Goal: Use online tool/utility: Use online tool/utility

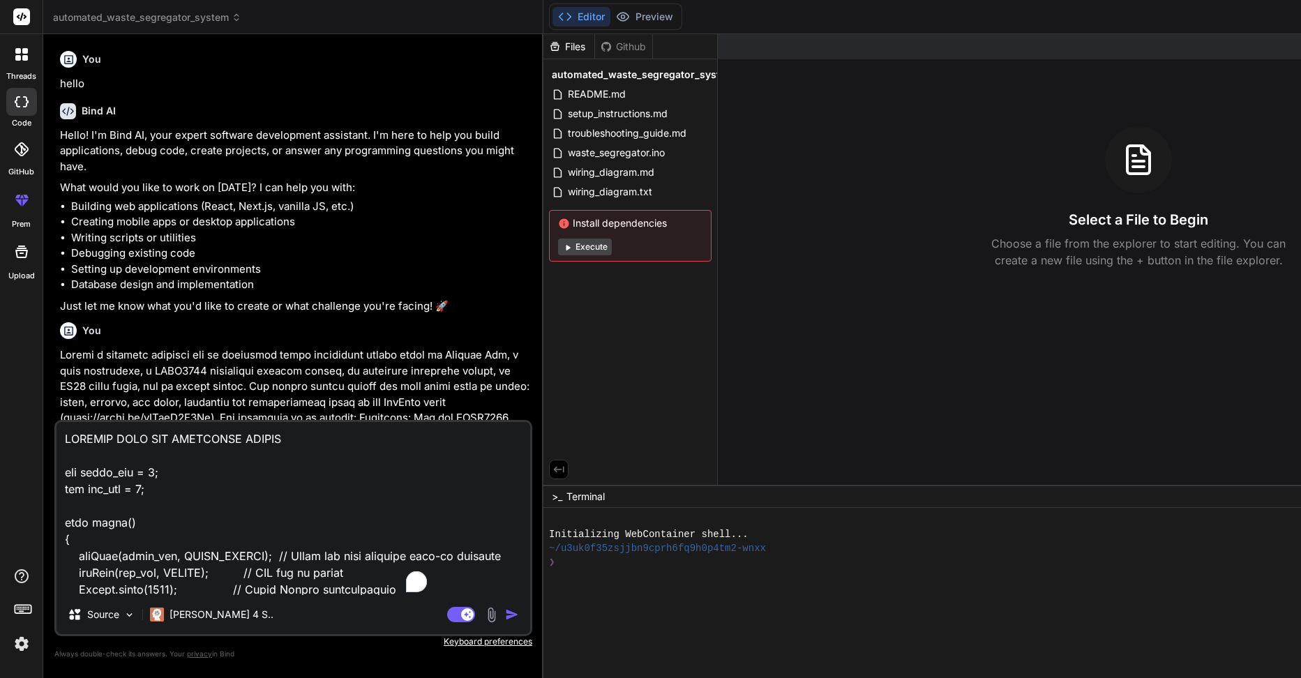
scroll to position [5720, 0]
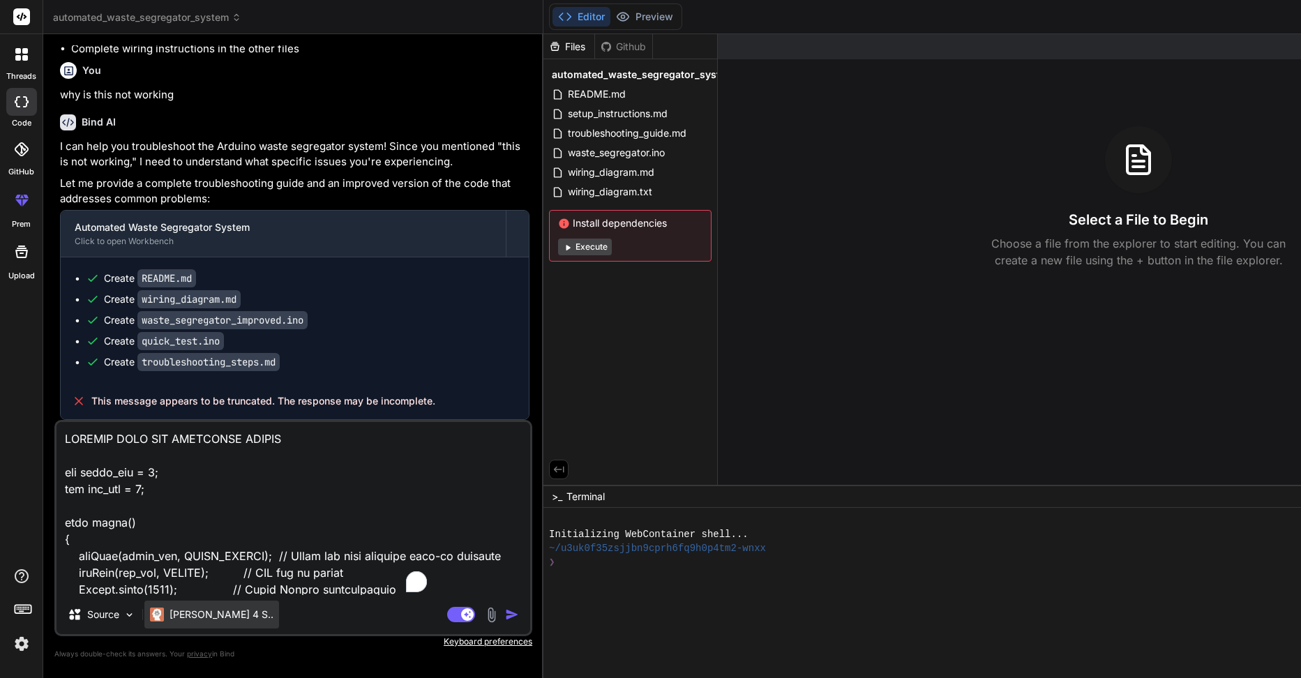
click at [189, 621] on p "[PERSON_NAME] 4 S.." at bounding box center [222, 615] width 104 height 14
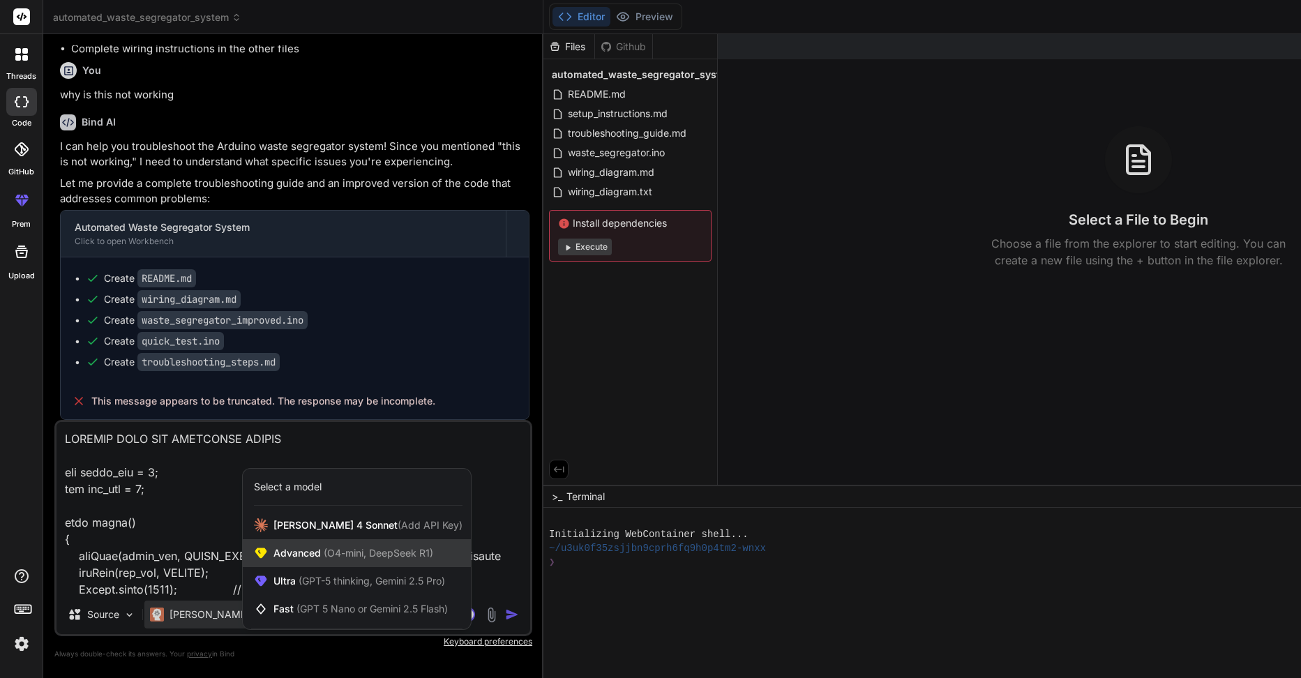
click at [329, 557] on span "(O4-mini, DeepSeek R1)" at bounding box center [377, 553] width 112 height 12
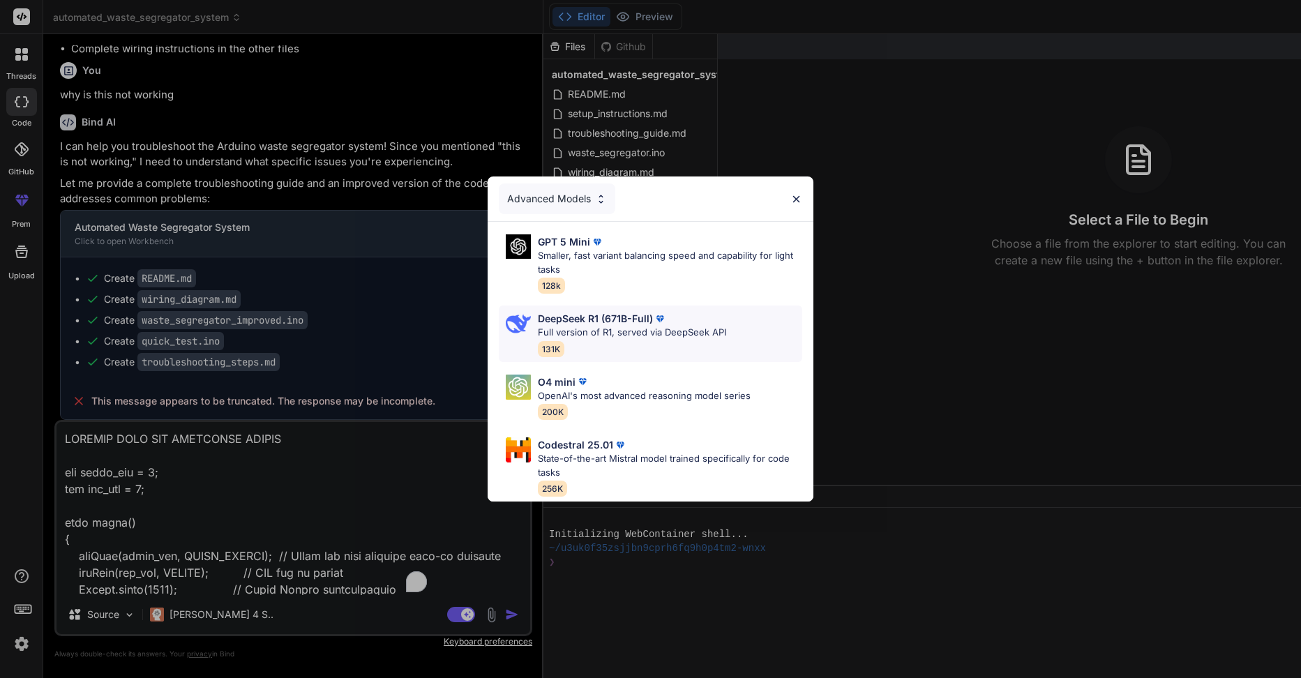
click at [648, 331] on p "Full version of R1, served via DeepSeek API" at bounding box center [632, 333] width 188 height 14
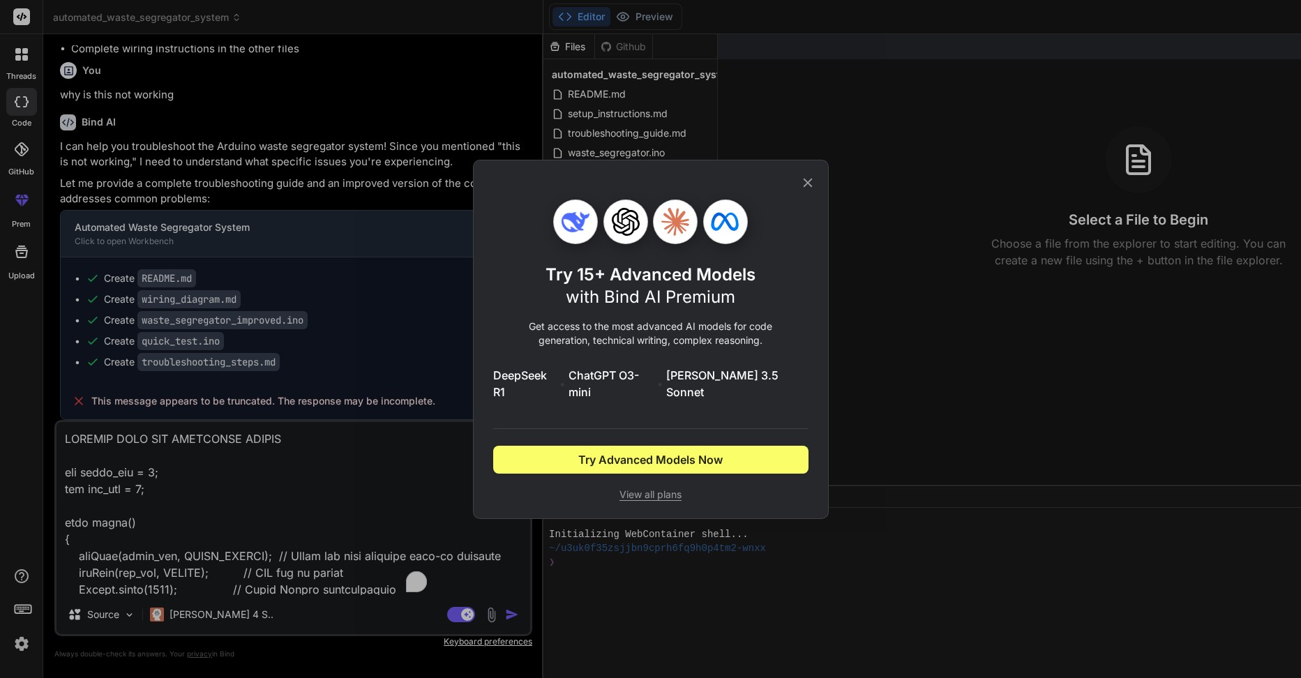
click at [800, 190] on icon at bounding box center [807, 182] width 15 height 15
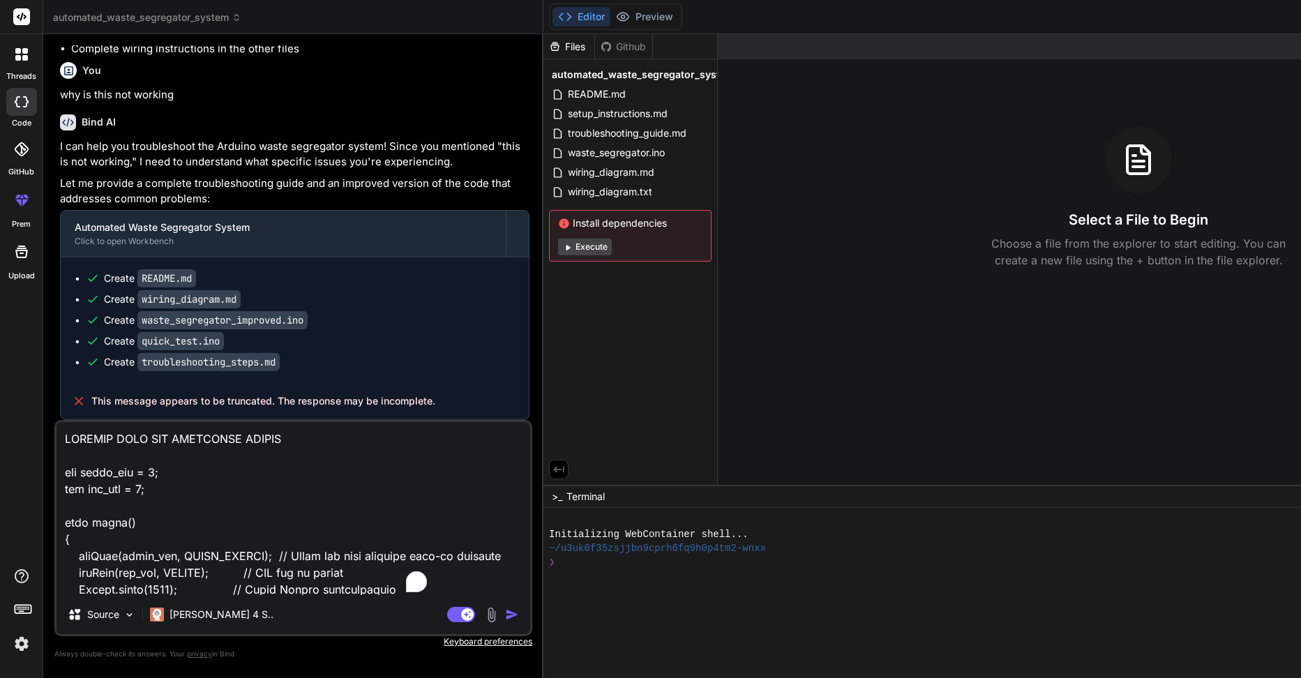
click at [505, 612] on img "button" at bounding box center [512, 615] width 14 height 14
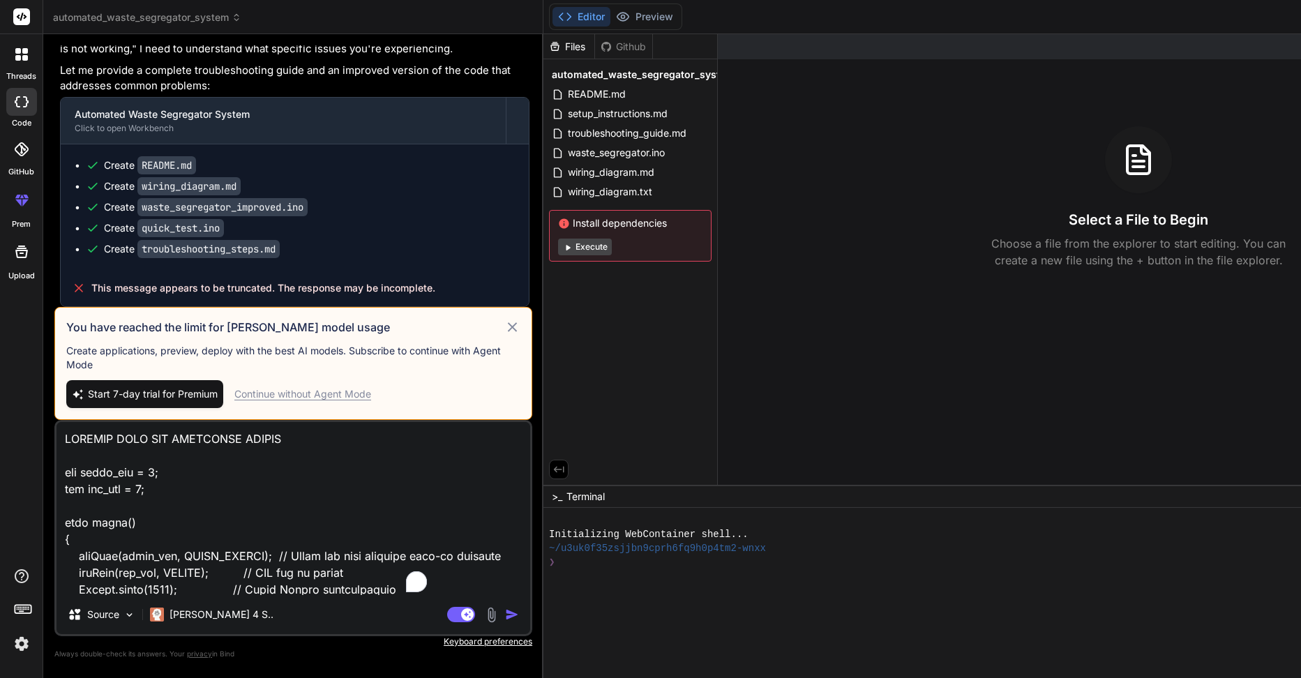
click at [339, 391] on div "Continue without Agent Mode" at bounding box center [302, 394] width 137 height 14
type textarea "x"
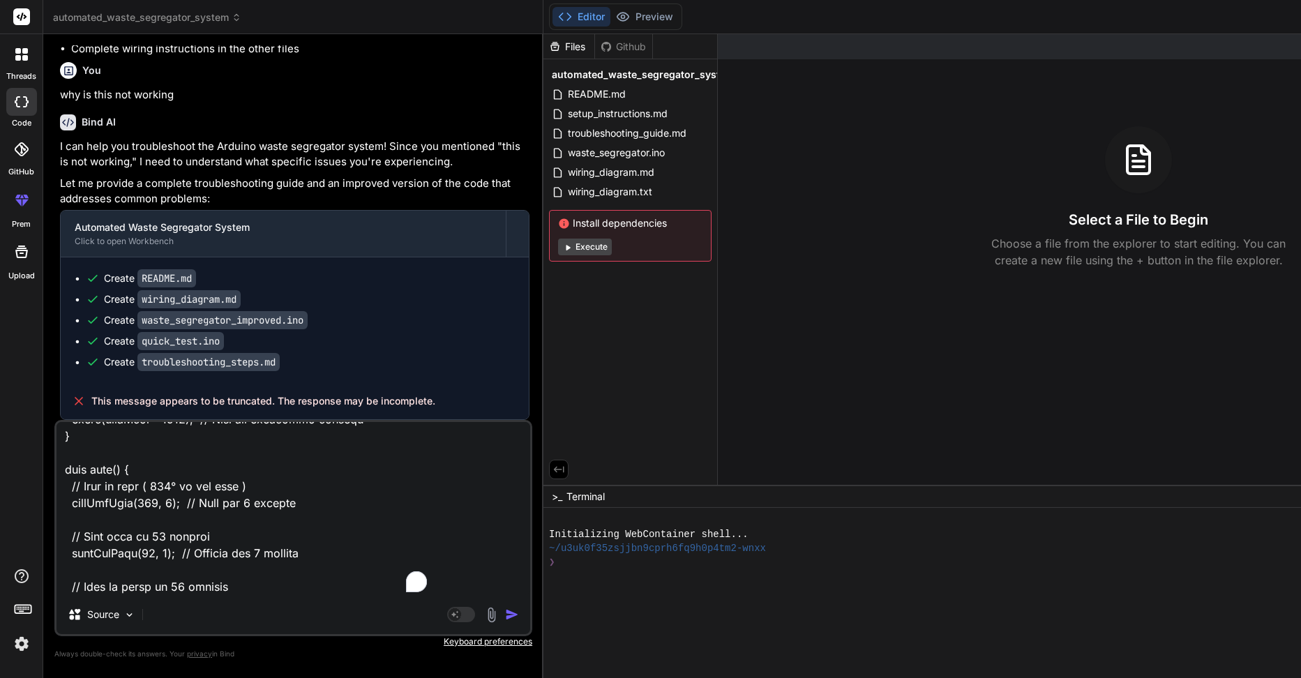
scroll to position [1004, 0]
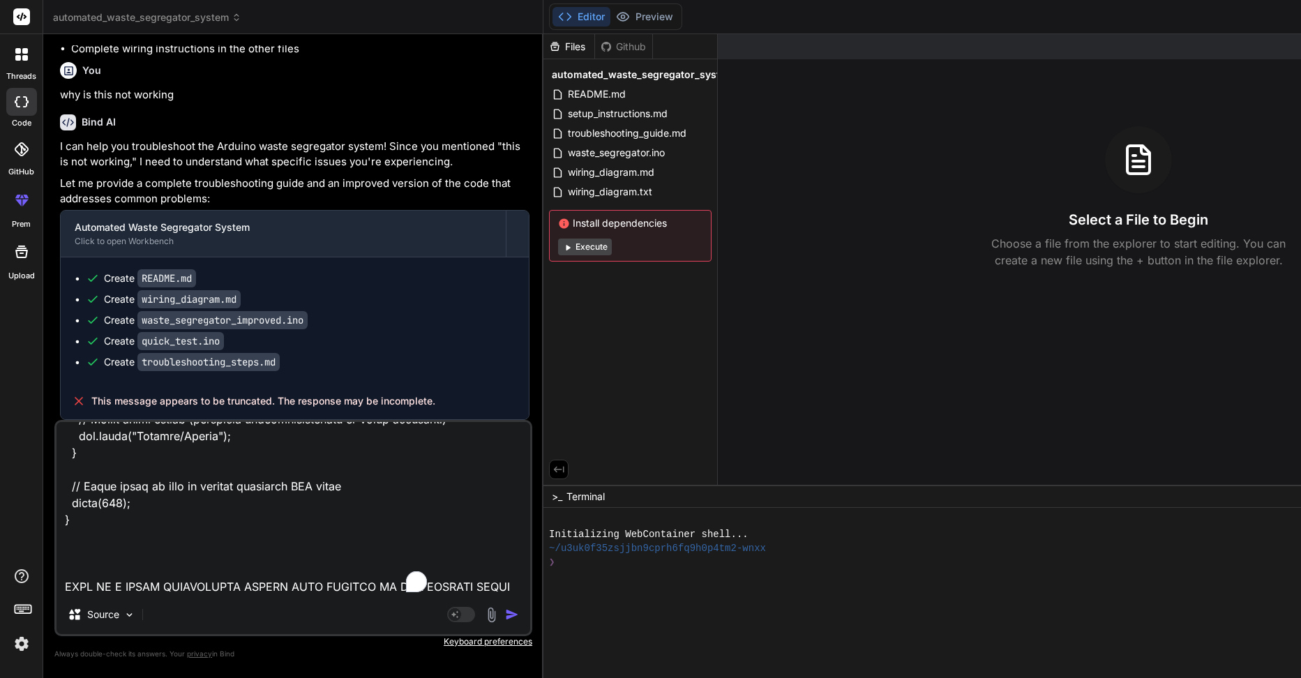
drag, startPoint x: 68, startPoint y: 439, endPoint x: 266, endPoint y: 682, distance: 313.0
click at [266, 677] on html "threads code GitHub prem Upload automated_waste_segregator_system Created with …" at bounding box center [650, 339] width 1301 height 678
paste textarea "Returning servo to CENTER (90°) ✅ Metal waste sorted successfully! Applying coo…"
type textarea "Returning servo to CENTER (90°) ✅ Metal waste sorted successfully! Applying coo…"
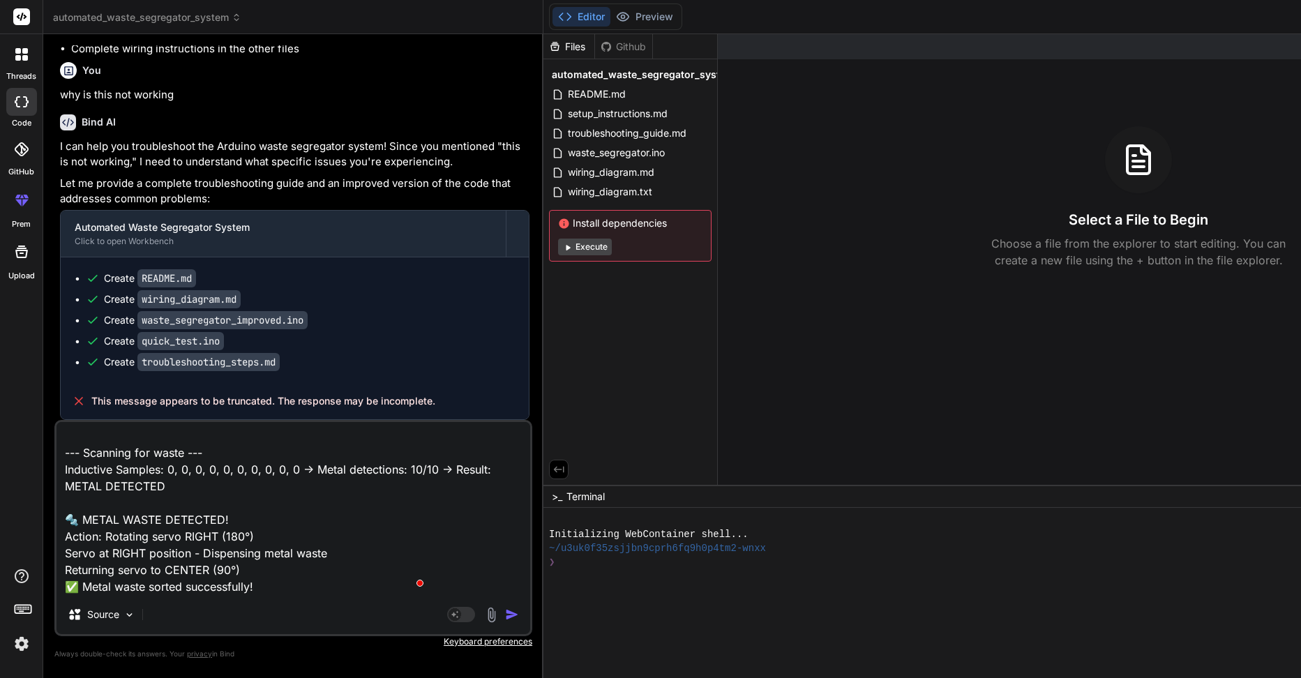
type textarea "x"
type textarea "Returning servo to CENTER (90°) ✅ Metal waste sorted successfully! Applying coo…"
type textarea "x"
type textarea "Returning servo to CENTER (90°) ✅ Metal waste sorted successfully! Applying coo…"
type textarea "x"
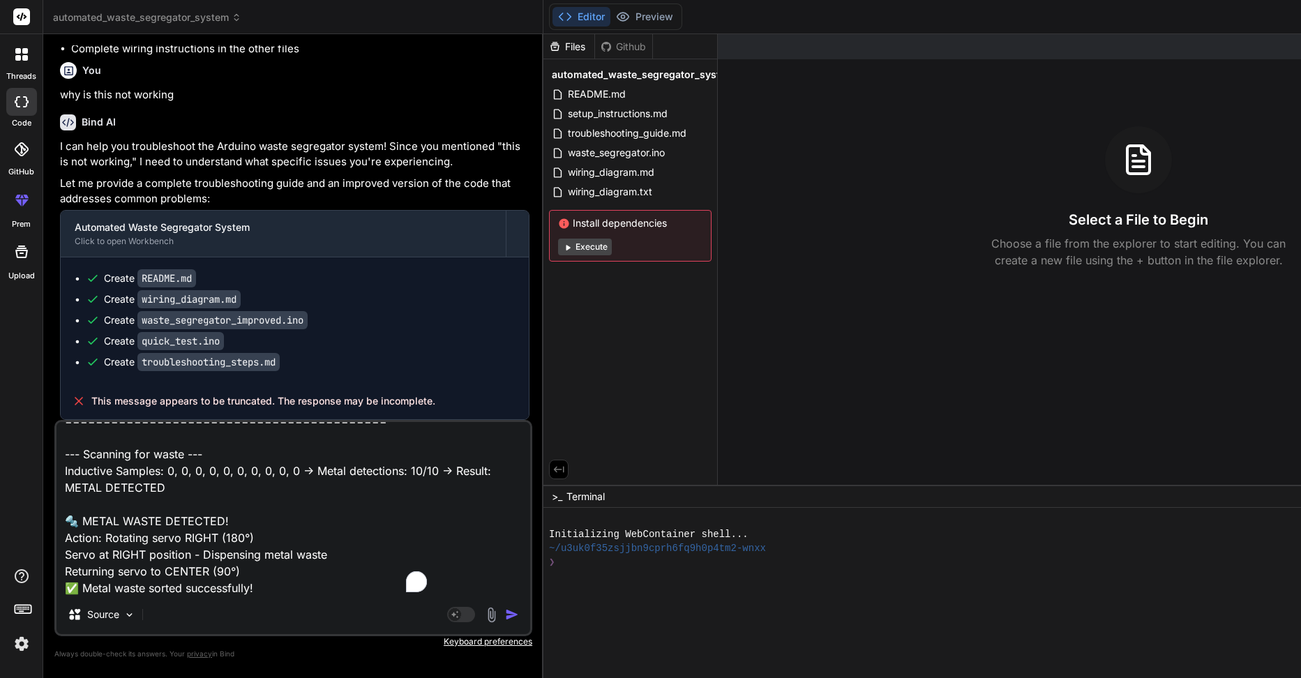
type textarea "Returning servo to CENTER (90°) ✅ Metal waste sorted successfully! Applying coo…"
type textarea "x"
type textarea "Returning servo to CENTER (90°) ✅ Metal waste sorted successfully! Applying coo…"
type textarea "x"
type textarea "Returning servo to CENTER (90°) ✅ Metal waste sorted successfully! Applying coo…"
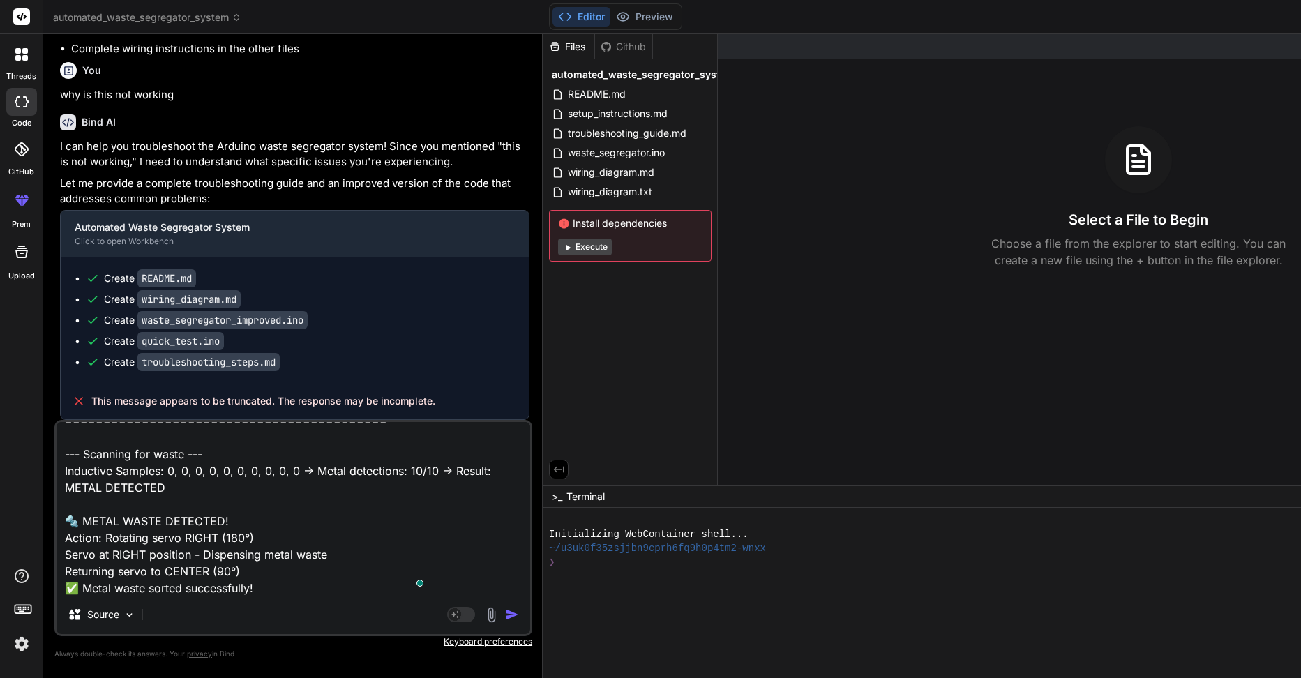
type textarea "x"
type textarea "Returning servo to CENTER (90°) ✅ Metal waste sorted successfully! Applying coo…"
type textarea "x"
type textarea "Returning servo to CENTER (90°) ✅ Metal waste sorted successfully! Applying coo…"
type textarea "x"
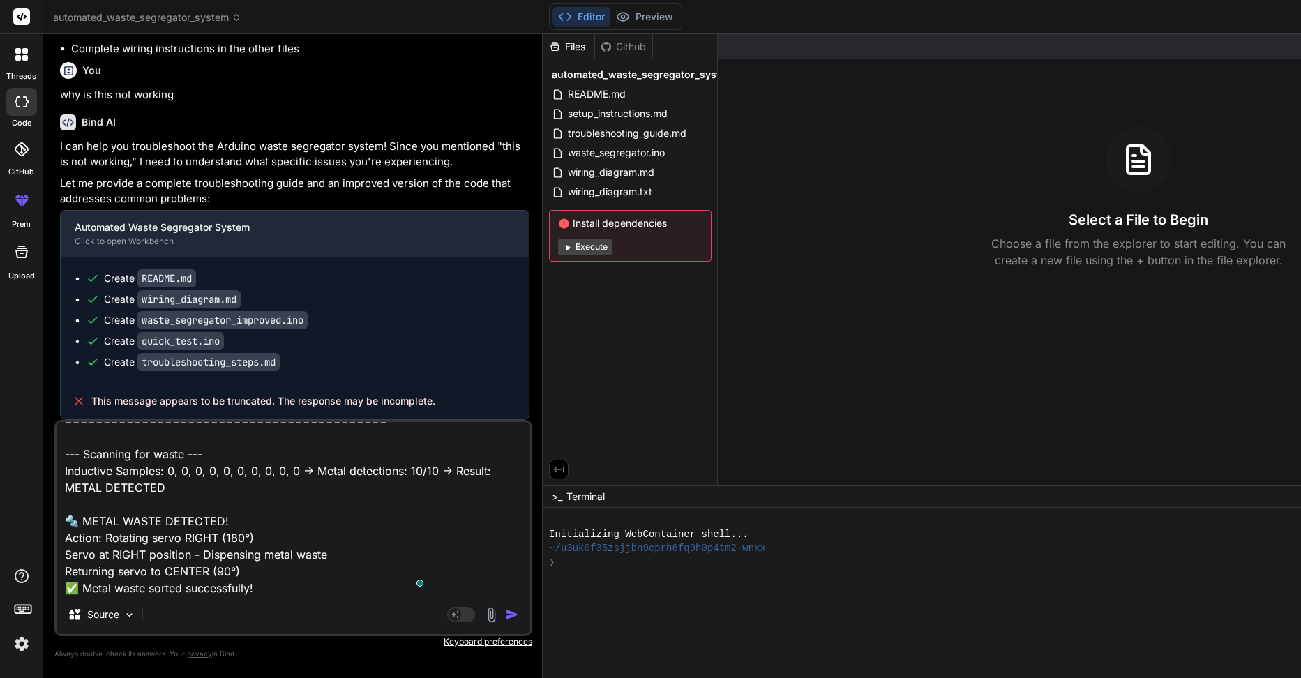
type textarea "Returning servo to CENTER (90°) ✅ Metal waste sorted successfully! Applying coo…"
type textarea "x"
type textarea "Returning servo to CENTER (90°) ✅ Metal waste sorted successfully! Applying coo…"
type textarea "x"
type textarea "Returning servo to CENTER (90°) ✅ Metal waste sorted successfully! Applying coo…"
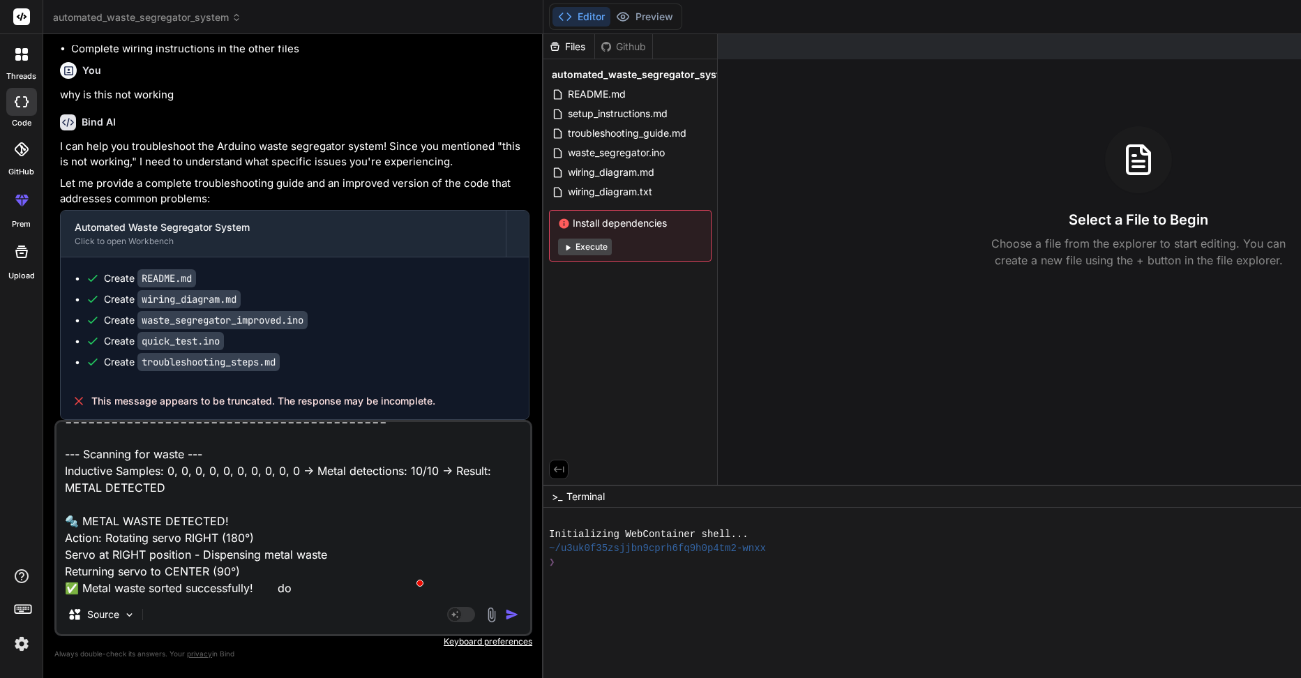
type textarea "x"
type textarea "Returning servo to CENTER (90°) ✅ Metal waste sorted successfully! Applying coo…"
type textarea "x"
type textarea "Returning servo to CENTER (90°) ✅ Metal waste sorted successfully! Applying coo…"
type textarea "x"
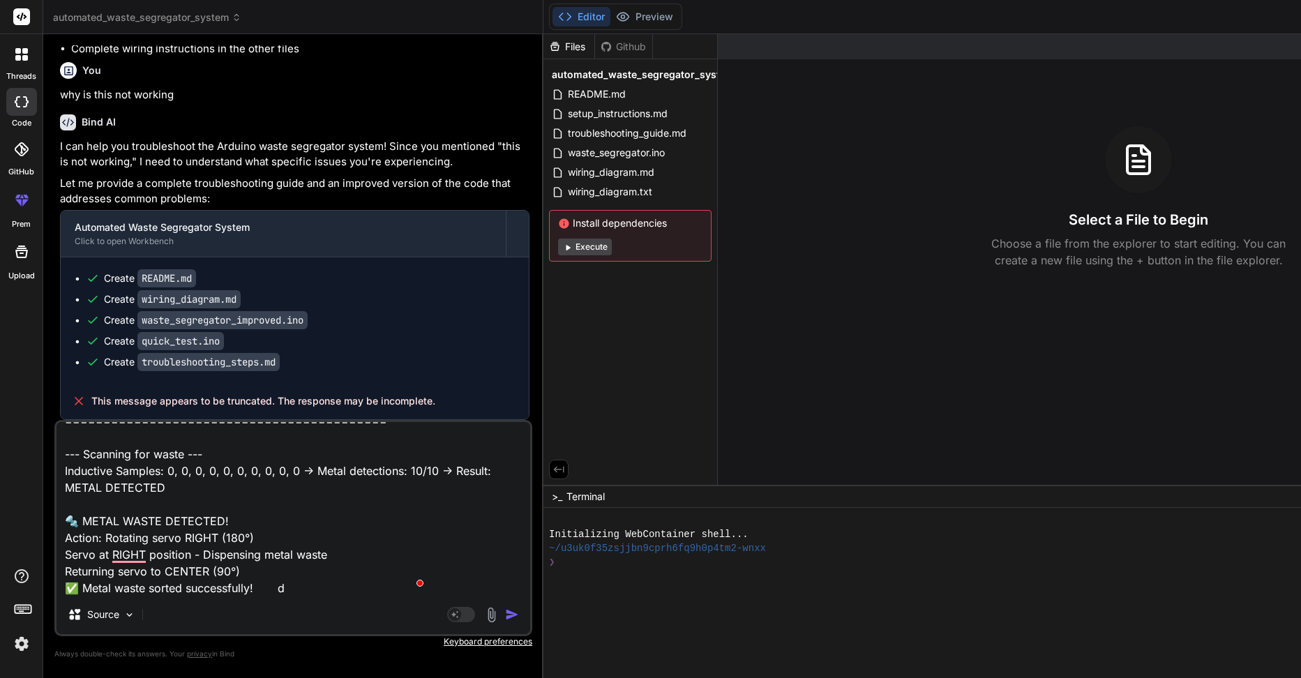
type textarea "Returning servo to CENTER (90°) ✅ Metal waste sorted successfully! Applying coo…"
type textarea "x"
type textarea "Returning servo to CENTER (90°) ✅ Metal waste sorted successfully! Applying coo…"
type textarea "x"
type textarea "Returning servo to CENTER (90°) ✅ Metal waste sorted successfully! Applying coo…"
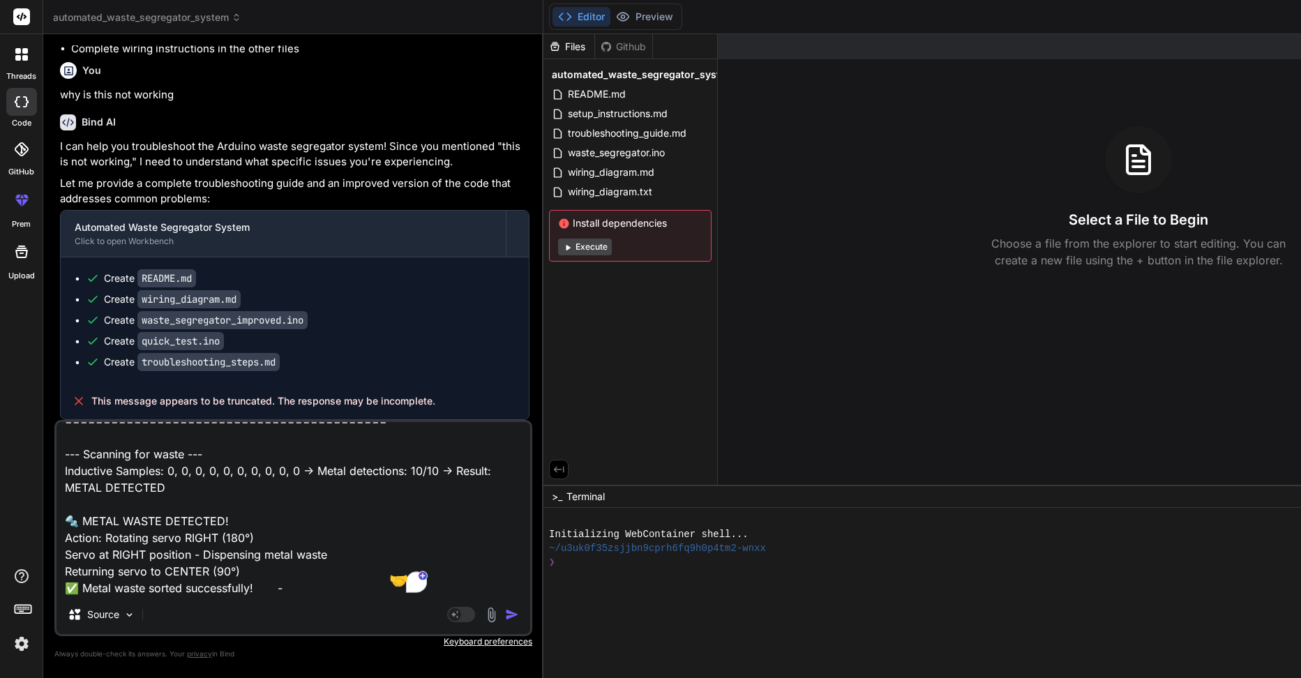
type textarea "x"
type textarea "Returning servo to CENTER (90°) ✅ Metal waste sorted successfully! Applying coo…"
type textarea "x"
type textarea "Returning servo to CENTER (90°) ✅ Metal waste sorted successfully! Applying coo…"
type textarea "x"
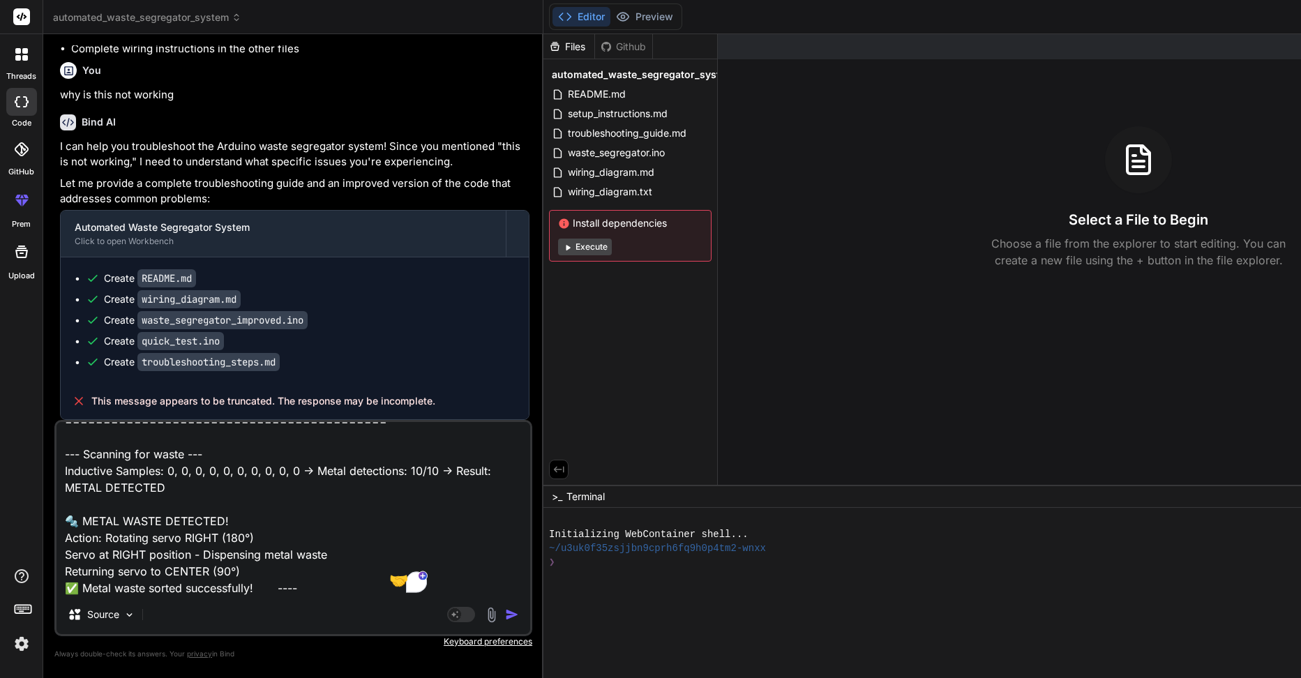
type textarea "Returning servo to CENTER (90°) ✅ Metal waste sorted successfully! Applying coo…"
type textarea "x"
type textarea "Returning servo to CENTER (90°) ✅ Metal waste sorted successfully! Applying coo…"
type textarea "x"
type textarea "Returning servo to CENTER (90°) ✅ Metal waste sorted successfully! Applying coo…"
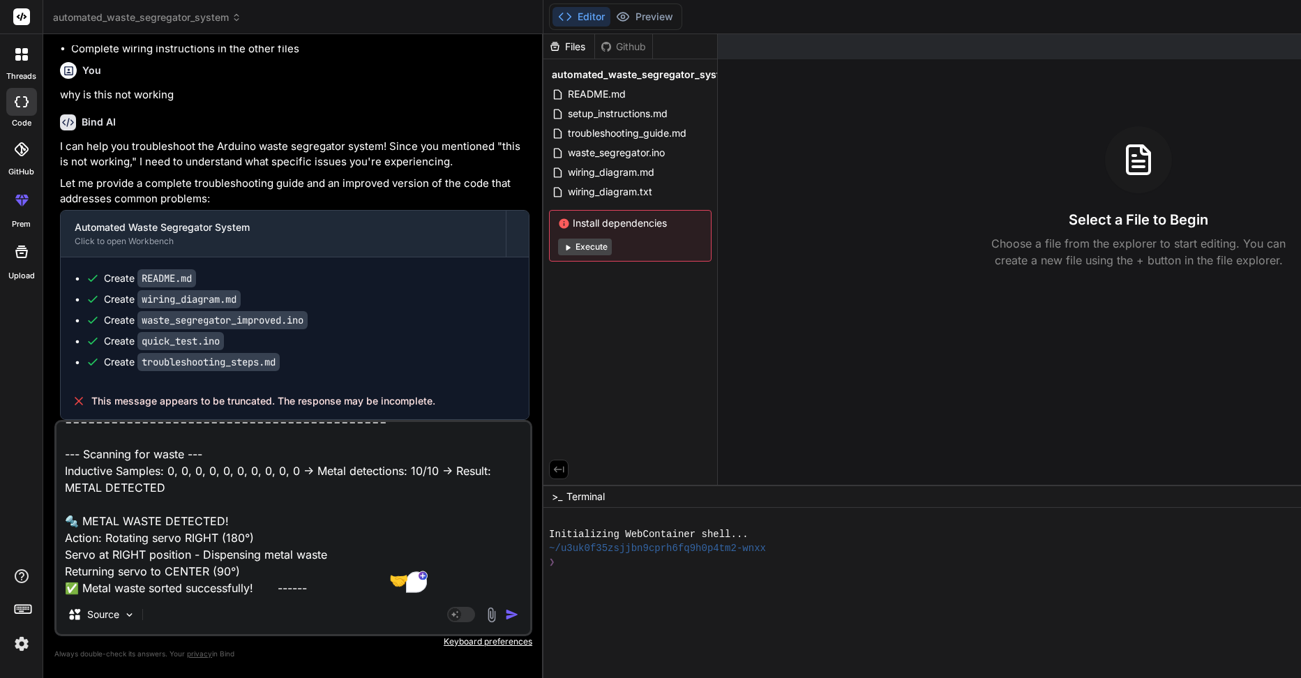
type textarea "x"
type textarea "Returning servo to CENTER (90°) ✅ Metal waste sorted successfully! Applying coo…"
type textarea "x"
type textarea "Returning servo to CENTER (90°) ✅ Metal waste sorted successfully! Applying coo…"
type textarea "x"
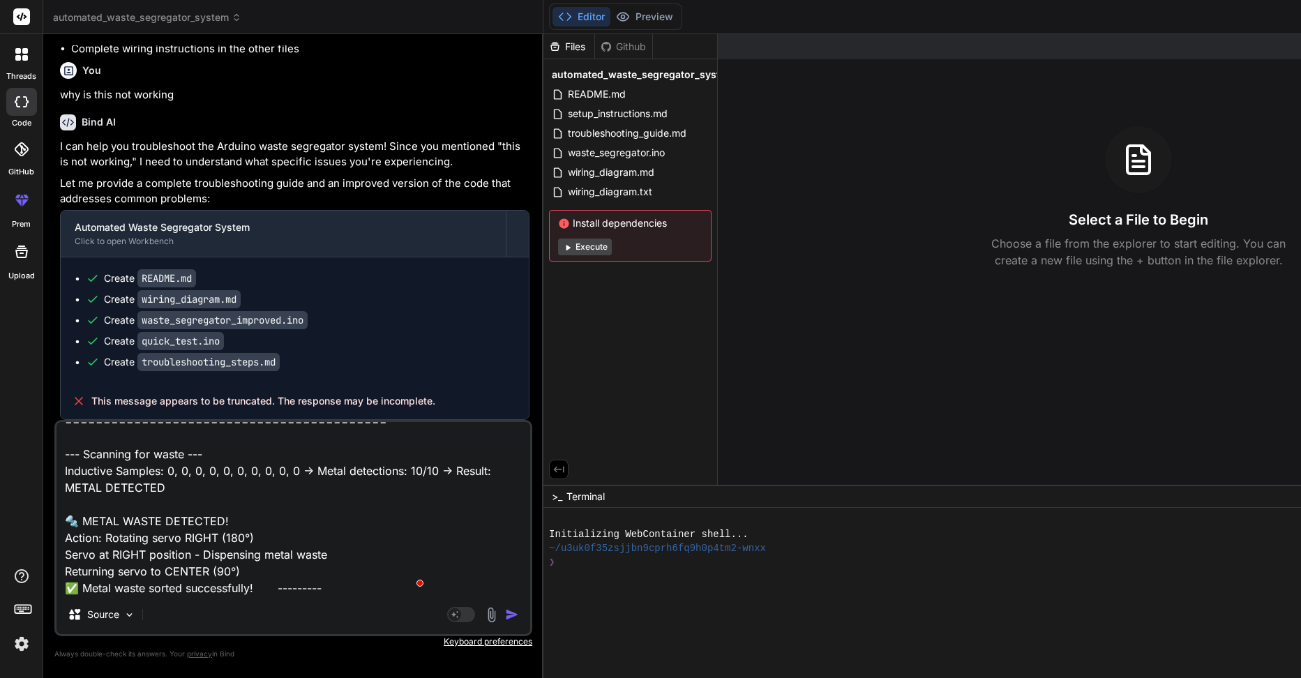
type textarea "Returning servo to CENTER (90°) ✅ Metal waste sorted successfully! Applying coo…"
type textarea "x"
type textarea "Returning servo to CENTER (90°) ✅ Metal waste sorted successfully! Applying coo…"
type textarea "x"
type textarea "Returning servo to CENTER (90°) ✅ Metal waste sorted successfully! Applying coo…"
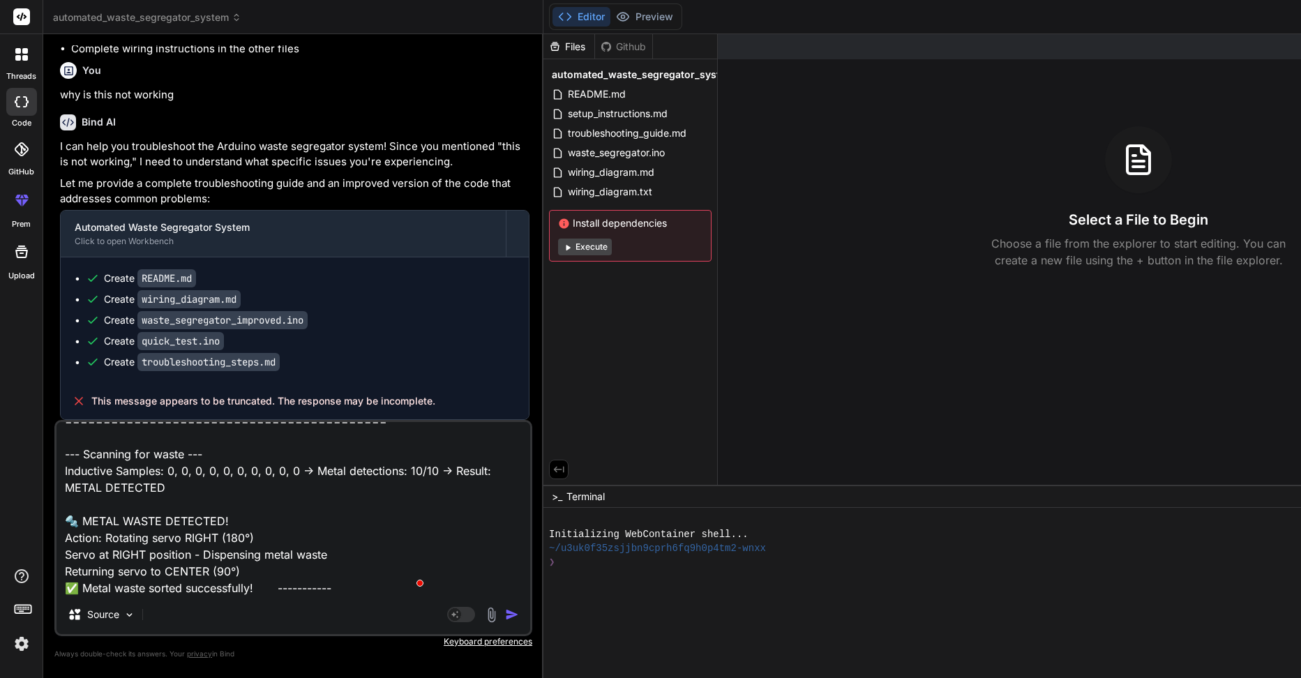
type textarea "x"
type textarea "Returning servo to CENTER (90°) ✅ Metal waste sorted successfully! Applying coo…"
type textarea "x"
type textarea "Returning servo to CENTER (90°) ✅ Metal waste sorted successfully! Applying coo…"
type textarea "x"
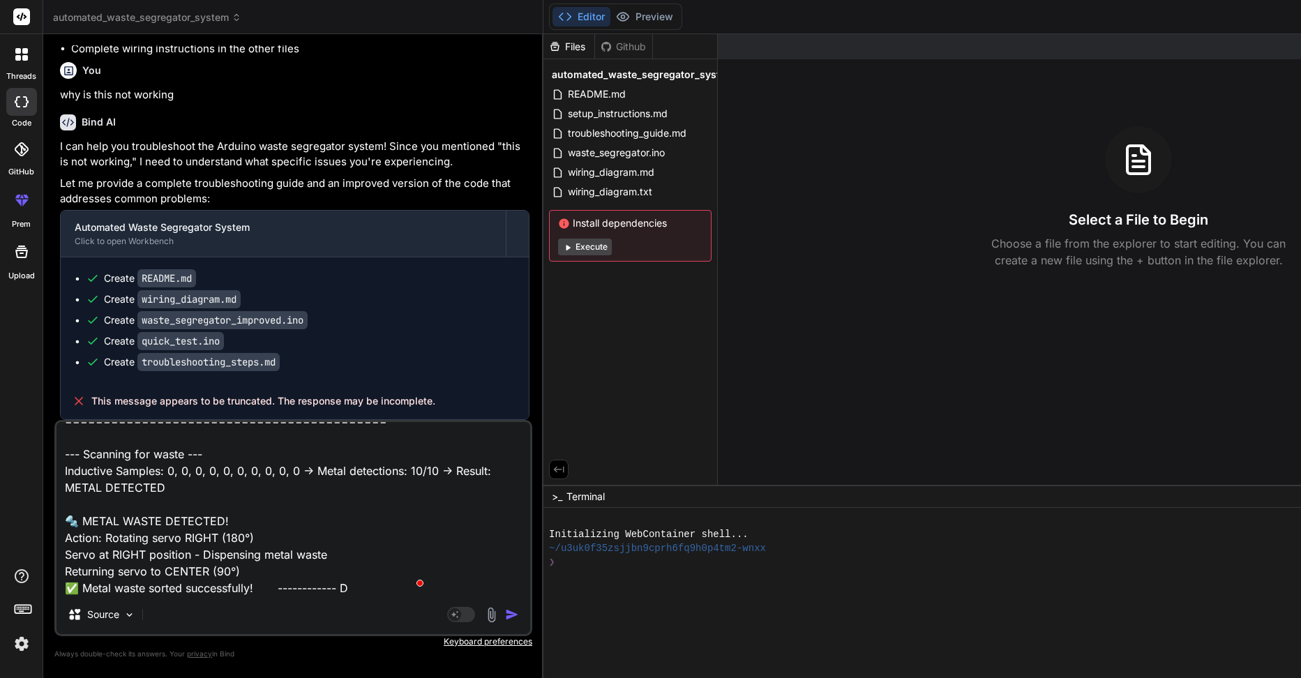
type textarea "Returning servo to CENTER (90°) ✅ Metal waste sorted successfully! Applying coo…"
type textarea "x"
type textarea "Returning servo to CENTER (90°) ✅ Metal waste sorted successfully! Applying coo…"
type textarea "x"
type textarea "Returning servo to CENTER (90°) ✅ Metal waste sorted successfully! Applying coo…"
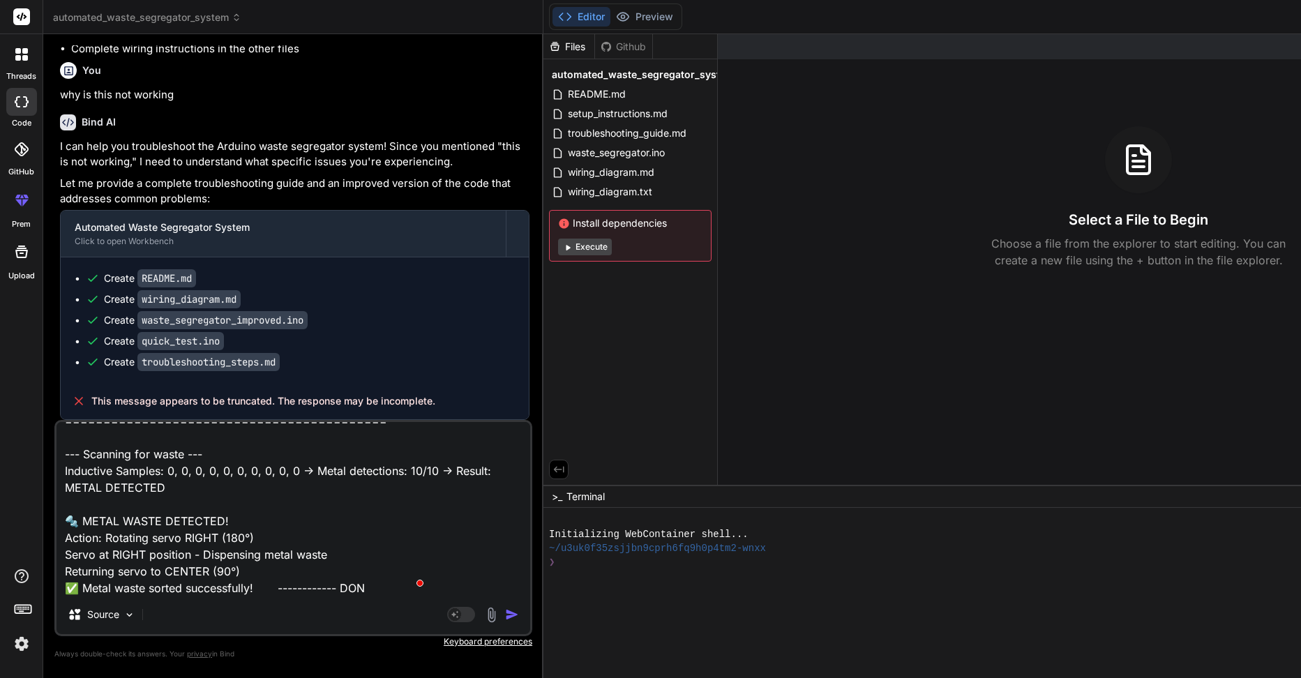
type textarea "x"
type textarea "Returning servo to CENTER (90°) ✅ Metal waste sorted successfully! Applying coo…"
type textarea "x"
type textarea "Returning servo to CENTER (90°) ✅ Metal waste sorted successfully! Applying coo…"
type textarea "x"
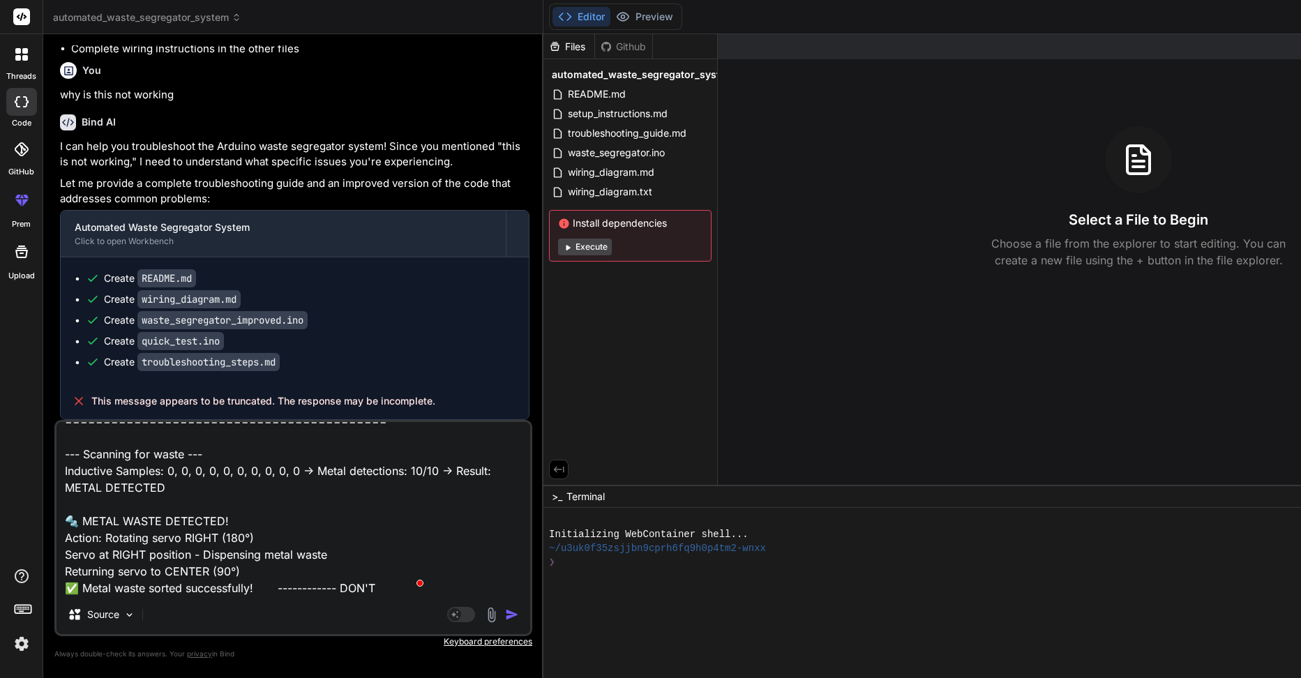
type textarea "Returning servo to CENTER (90°) ✅ Metal waste sorted successfully! Applying coo…"
type textarea "x"
type textarea "Returning servo to CENTER (90°) ✅ Metal waste sorted successfully! Applying coo…"
type textarea "x"
type textarea "Returning servo to CENTER (90°) ✅ Metal waste sorted successfully! Applying coo…"
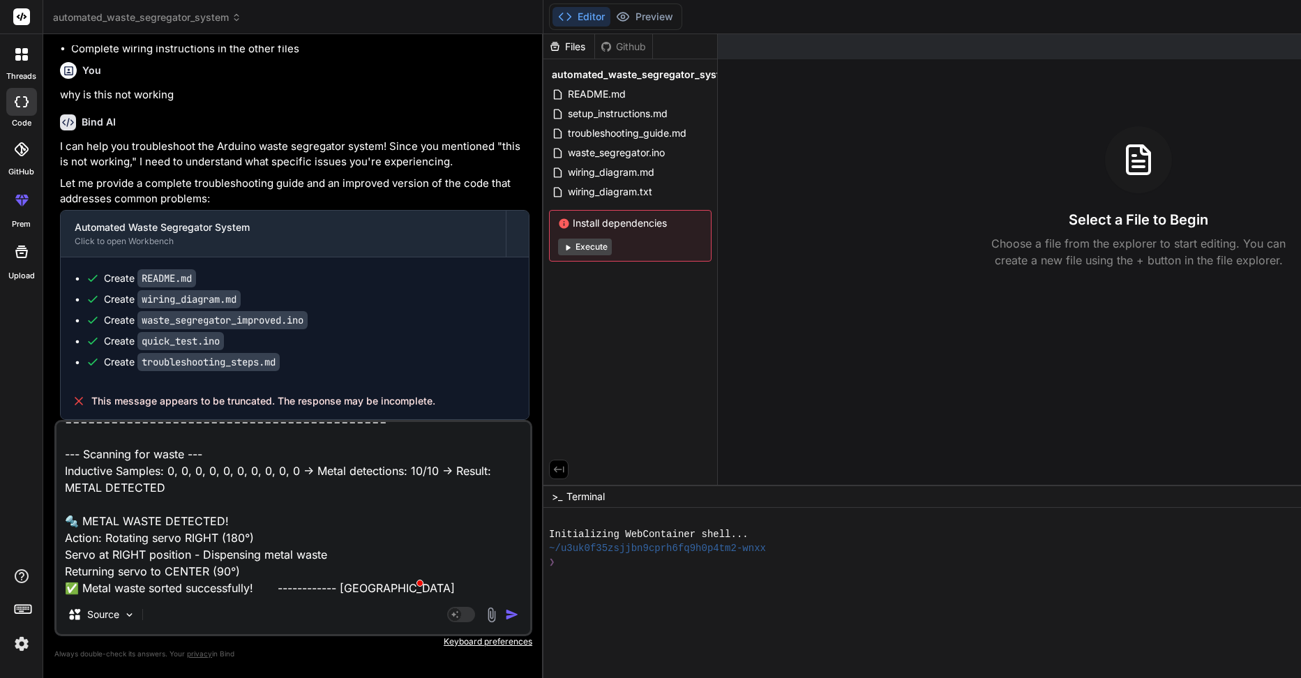
type textarea "x"
type textarea "Returning servo to CENTER (90°) ✅ Metal waste sorted successfully! Applying coo…"
type textarea "x"
type textarea "Returning servo to CENTER (90°) ✅ Metal waste sorted successfully! Applying coo…"
type textarea "x"
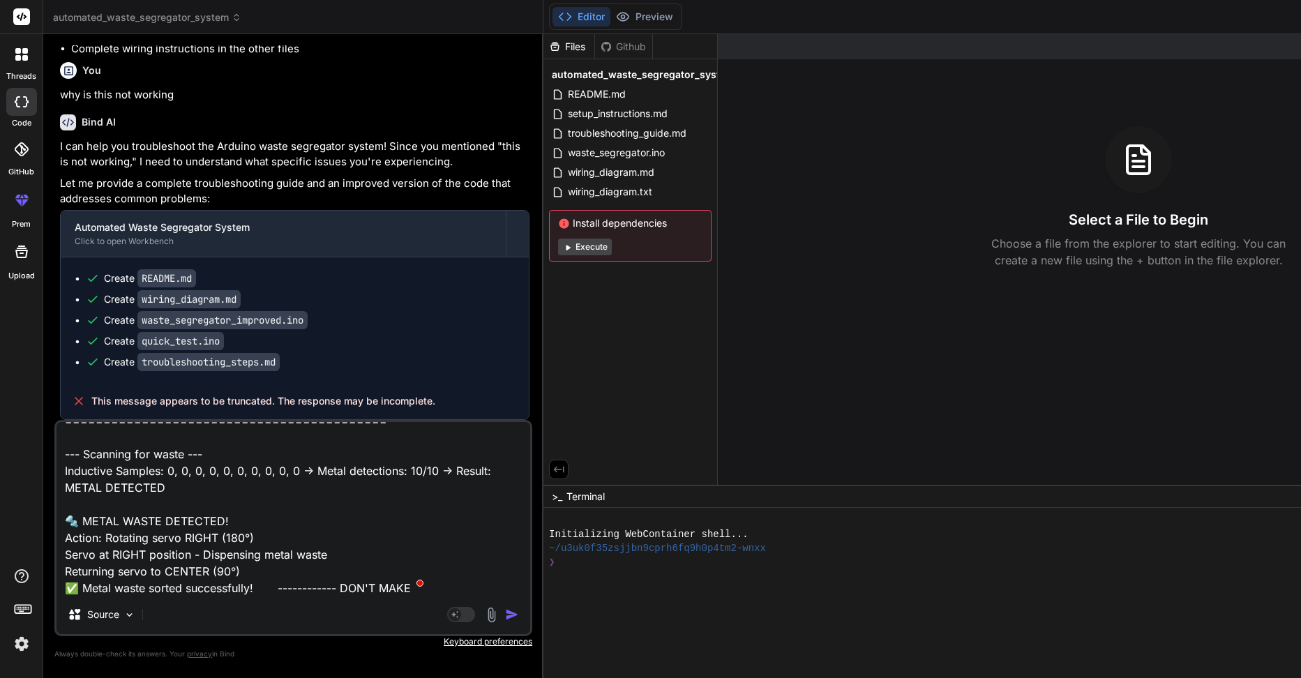
type textarea "Returning servo to CENTER (90°) ✅ Metal waste sorted successfully! Applying coo…"
type textarea "x"
type textarea "Returning servo to CENTER (90°) ✅ Metal waste sorted successfully! Applying coo…"
type textarea "x"
type textarea "Returning servo to CENTER (90°) ✅ Metal waste sorted successfully! Applying coo…"
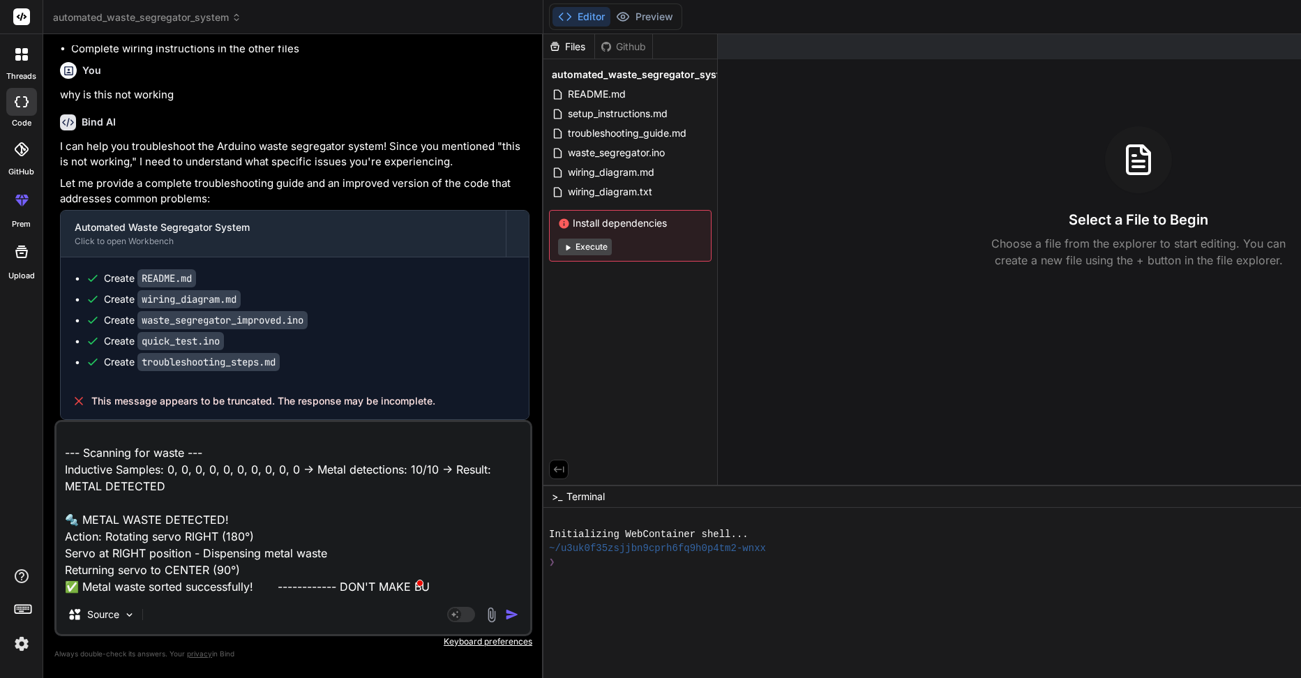
type textarea "x"
type textarea "Returning servo to CENTER (90°) ✅ Metal waste sorted successfully! Applying coo…"
type textarea "x"
type textarea "Returning servo to CENTER (90°) ✅ Metal waste sorted successfully! Applying coo…"
type textarea "x"
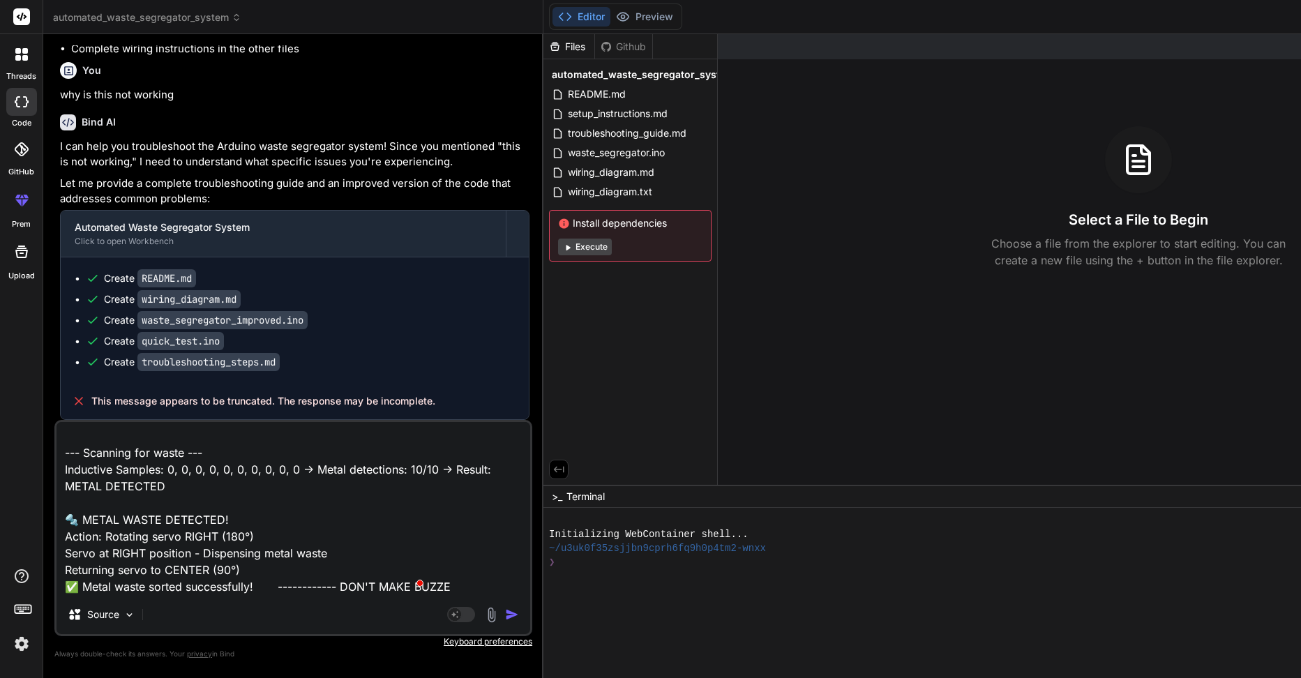
type textarea "Returning servo to CENTER (90°) ✅ Metal waste sorted successfully! Applying coo…"
type textarea "x"
type textarea "Returning servo to CENTER (90°) ✅ Metal waste sorted successfully! Applying coo…"
type textarea "x"
type textarea "Returning servo to CENTER (90°) ✅ Metal waste sorted successfully! Applying coo…"
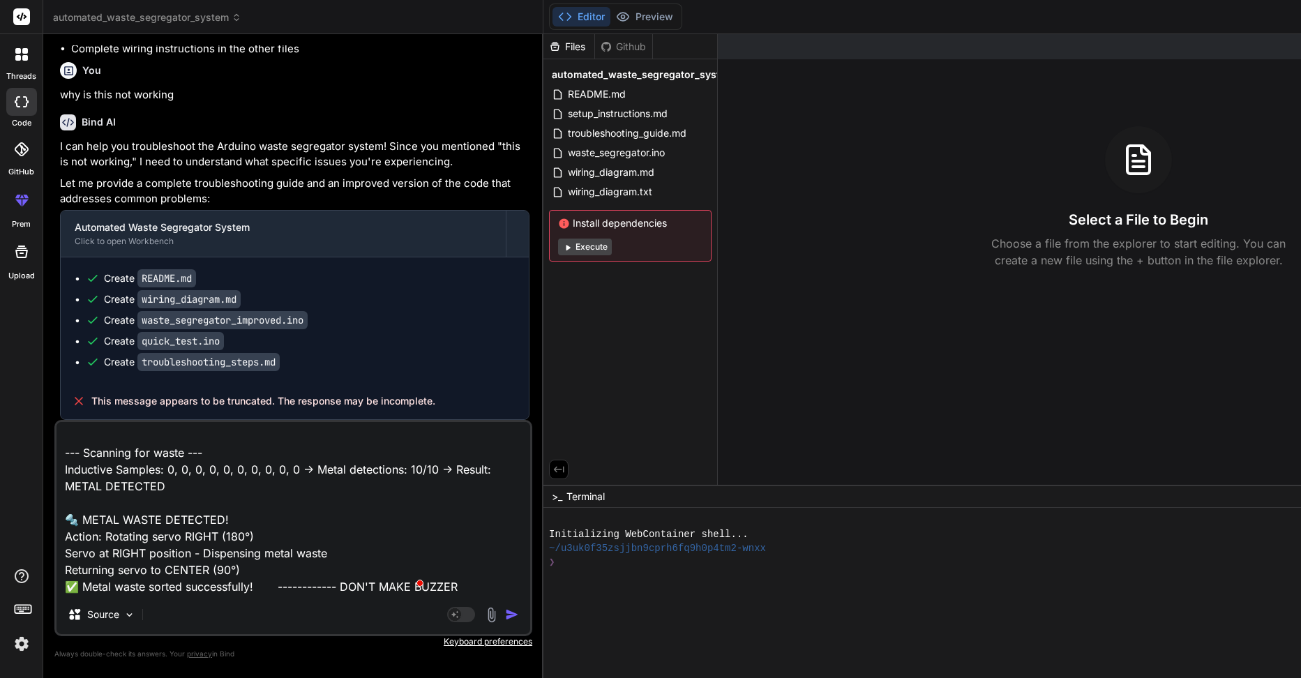
type textarea "x"
type textarea "Returning servo to CENTER (90°) ✅ Metal waste sorted successfully! Applying coo…"
type textarea "x"
type textarea "Returning servo to CENTER (90°) ✅ Metal waste sorted successfully! Applying coo…"
type textarea "x"
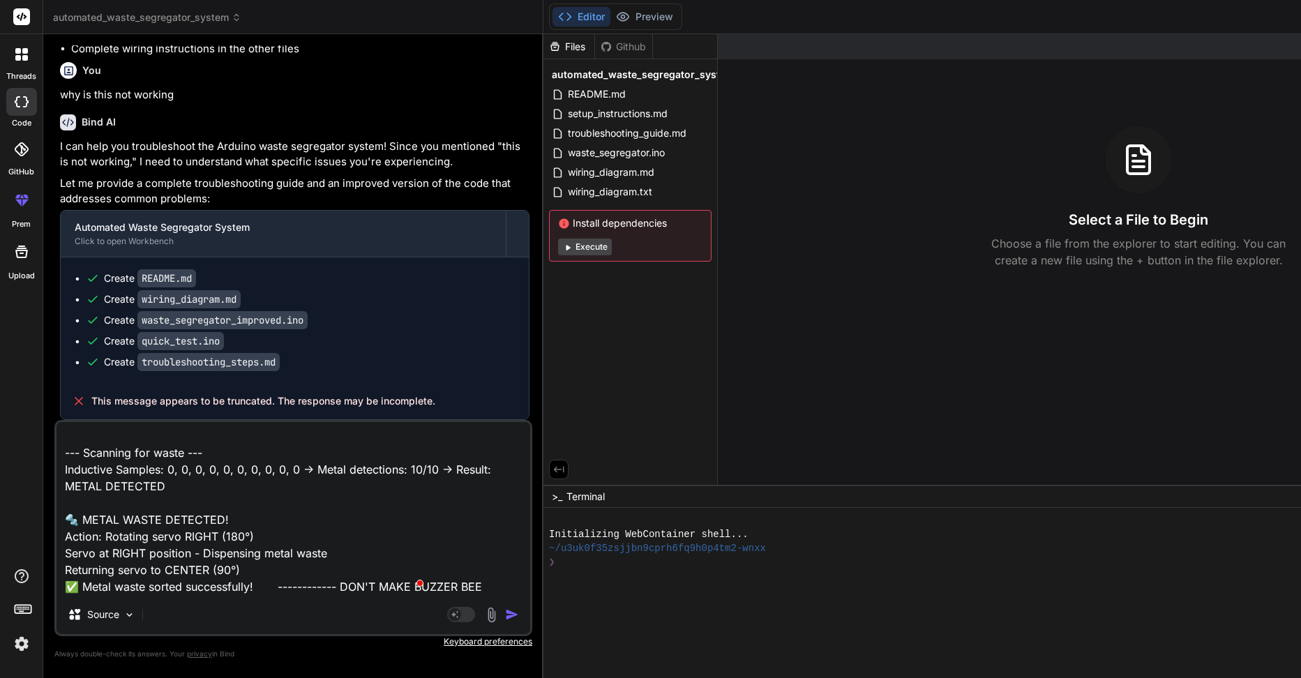
type textarea "Returning servo to CENTER (90°) ✅ Metal waste sorted successfully! Applying coo…"
type textarea "x"
type textarea "Returning servo to CENTER (90°) ✅ Metal waste sorted successfully! Applying coo…"
type textarea "x"
type textarea "Returning servo to CENTER (90°) ✅ Metal waste sorted successfully! Applying coo…"
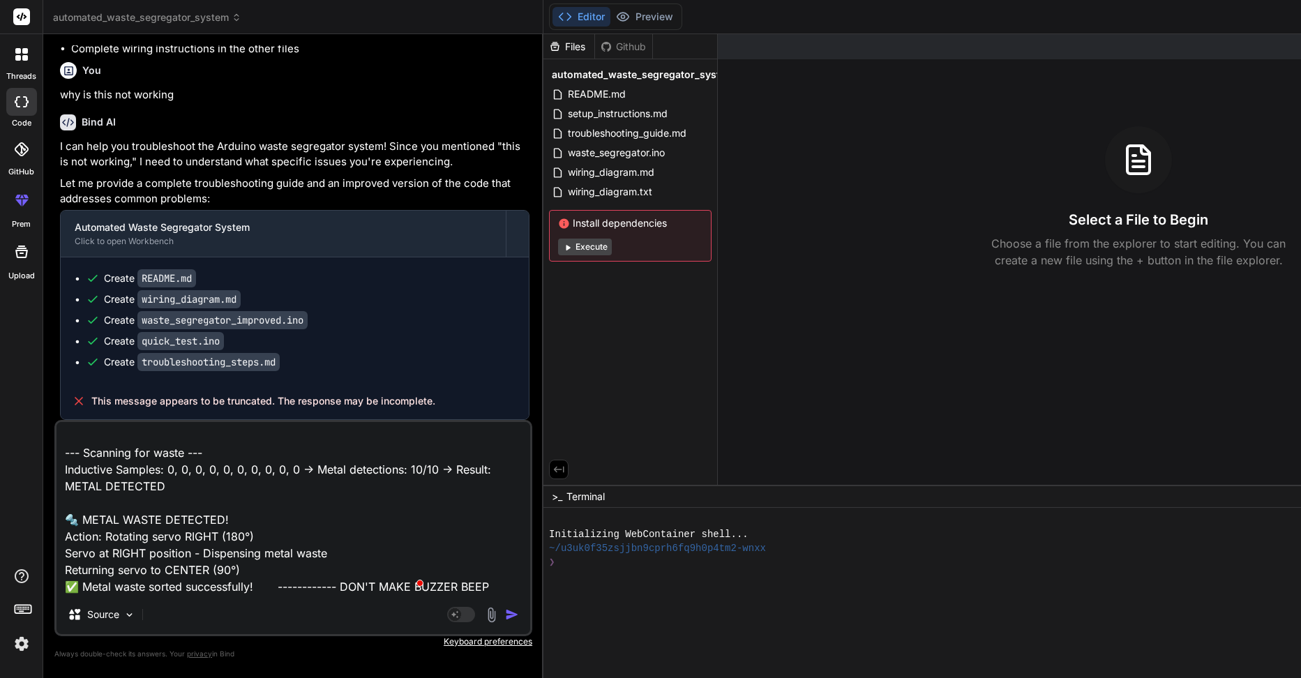
type textarea "x"
type textarea "Returning servo to CENTER (90°) ✅ Metal waste sorted successfully! Applying coo…"
type textarea "x"
type textarea "Returning servo to CENTER (90°) ✅ Metal waste sorted successfully! Applying coo…"
type textarea "x"
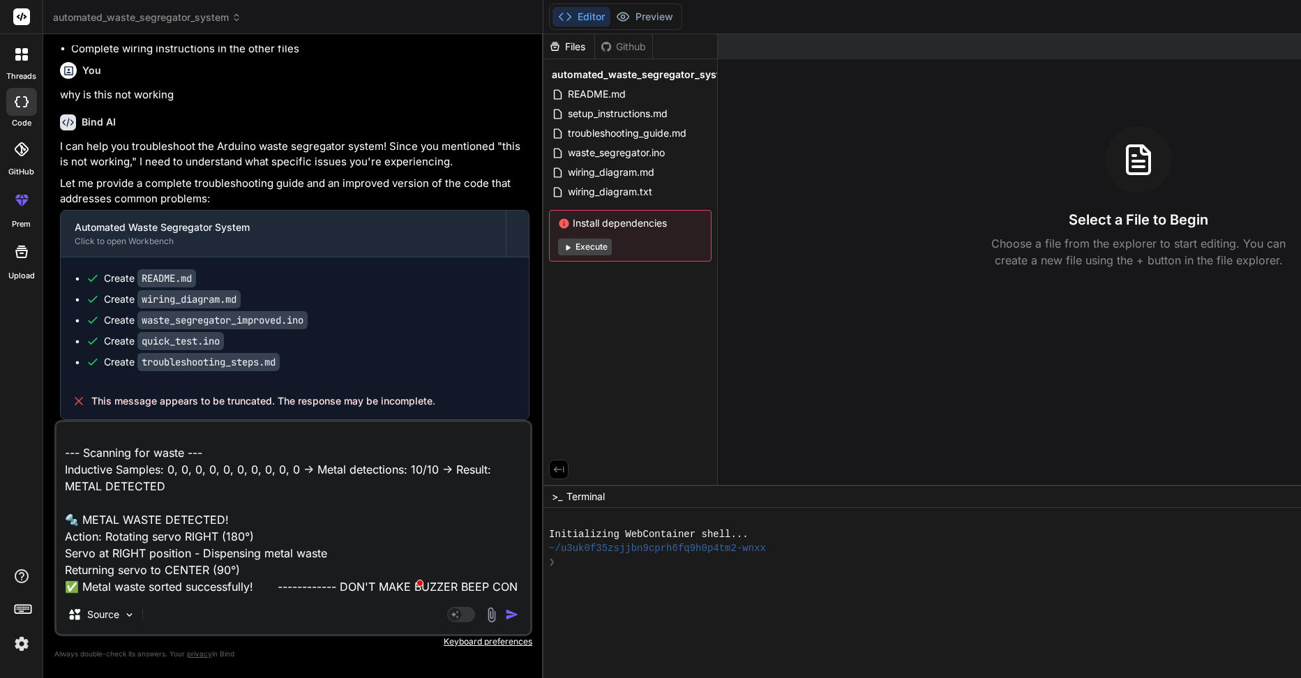
type textarea "Returning servo to CENTER (90°) ✅ Metal waste sorted successfully! Applying coo…"
type textarea "x"
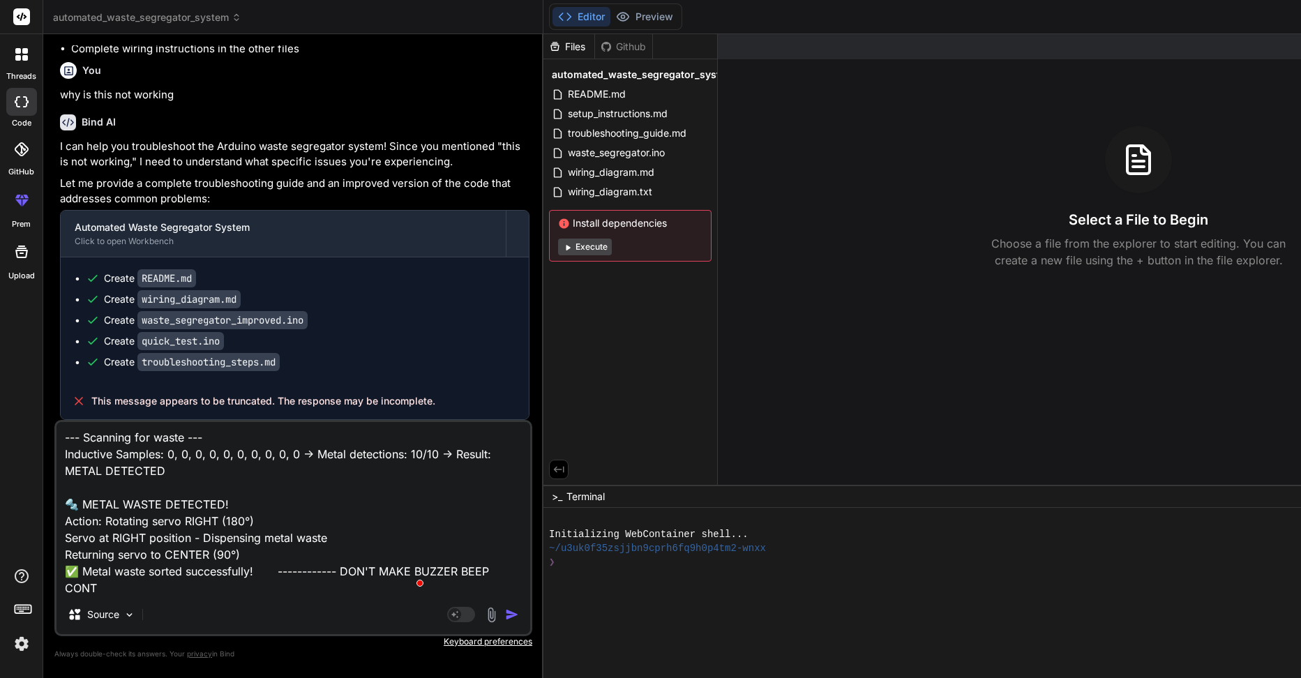
type textarea "Returning servo to CENTER (90°) ✅ Metal waste sorted successfully! Applying coo…"
type textarea "x"
type textarea "Returning servo to CENTER (90°) ✅ Metal waste sorted successfully! Applying coo…"
type textarea "x"
type textarea "Returning servo to CENTER (90°) ✅ Metal waste sorted successfully! Applying coo…"
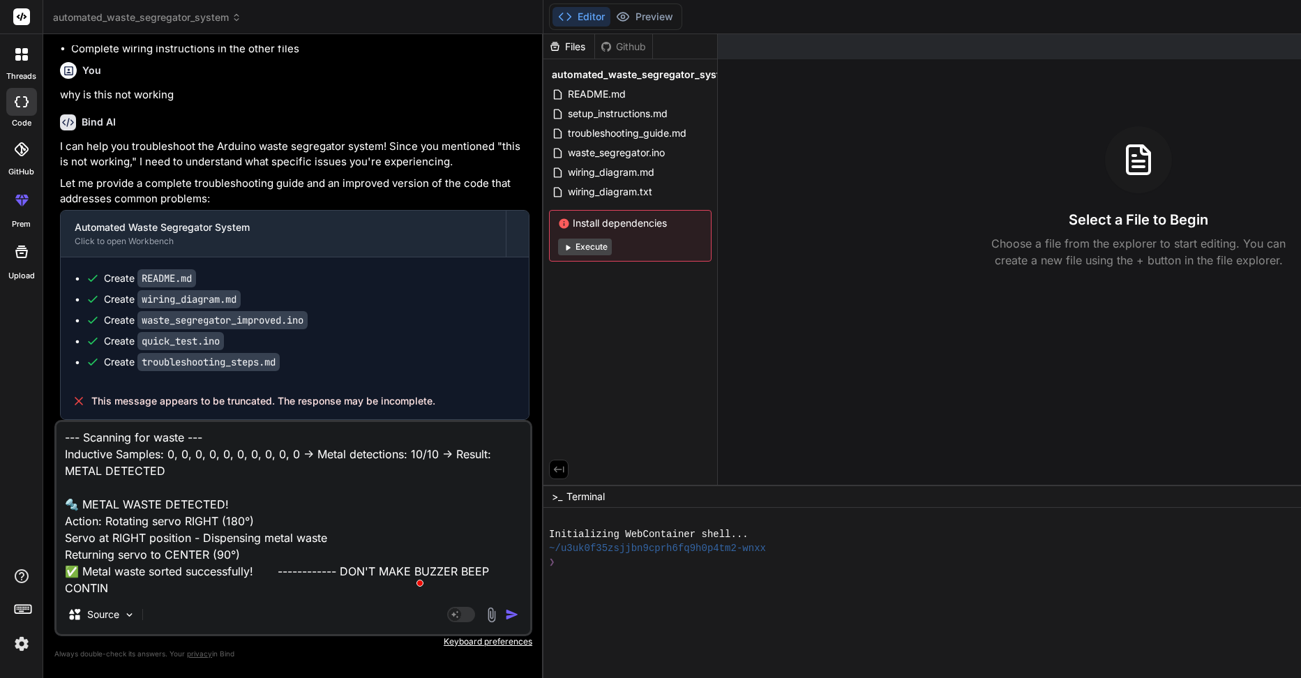
type textarea "x"
type textarea "Returning servo to CENTER (90°) ✅ Metal waste sorted successfully! Applying coo…"
type textarea "x"
type textarea "Returning servo to CENTER (90°) ✅ Metal waste sorted successfully! Applying coo…"
type textarea "x"
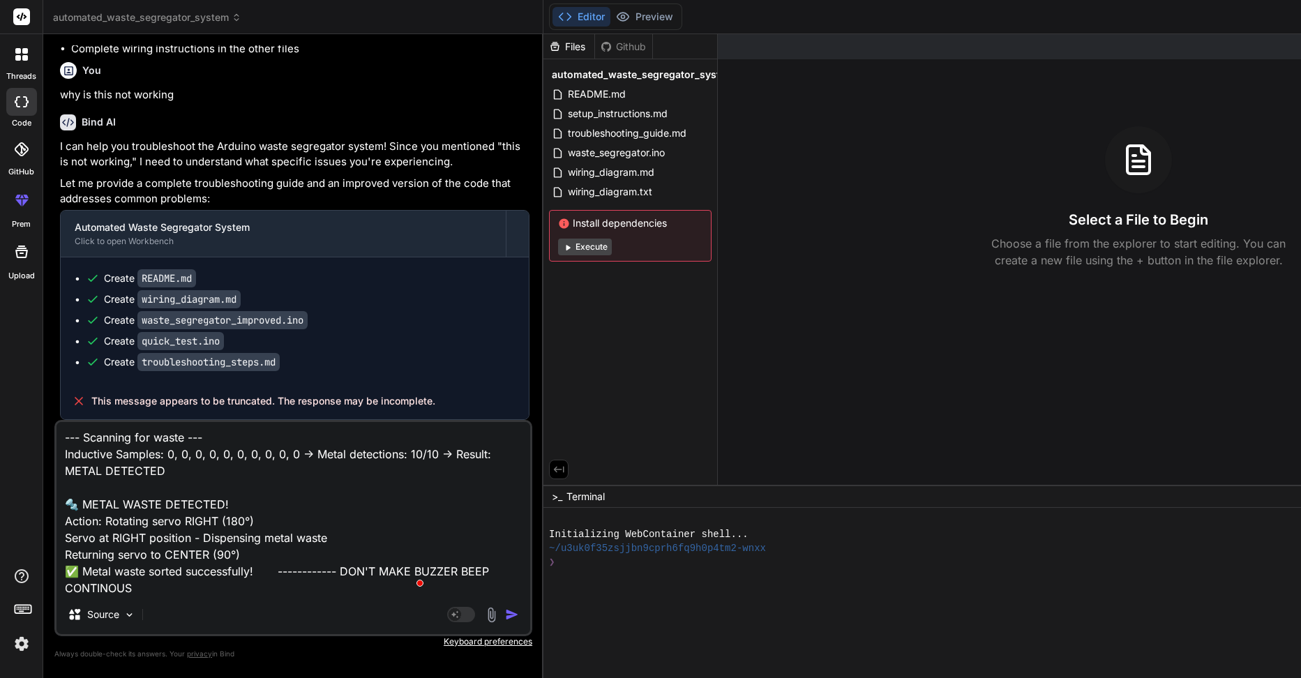
type textarea "Returning servo to CENTER (90°) ✅ Metal waste sorted successfully! Applying coo…"
type textarea "x"
type textarea "Returning servo to CENTER (90°) ✅ Metal waste sorted successfully! Applying coo…"
type textarea "x"
type textarea "Returning servo to CENTER (90°) ✅ Metal waste sorted successfully! Applying coo…"
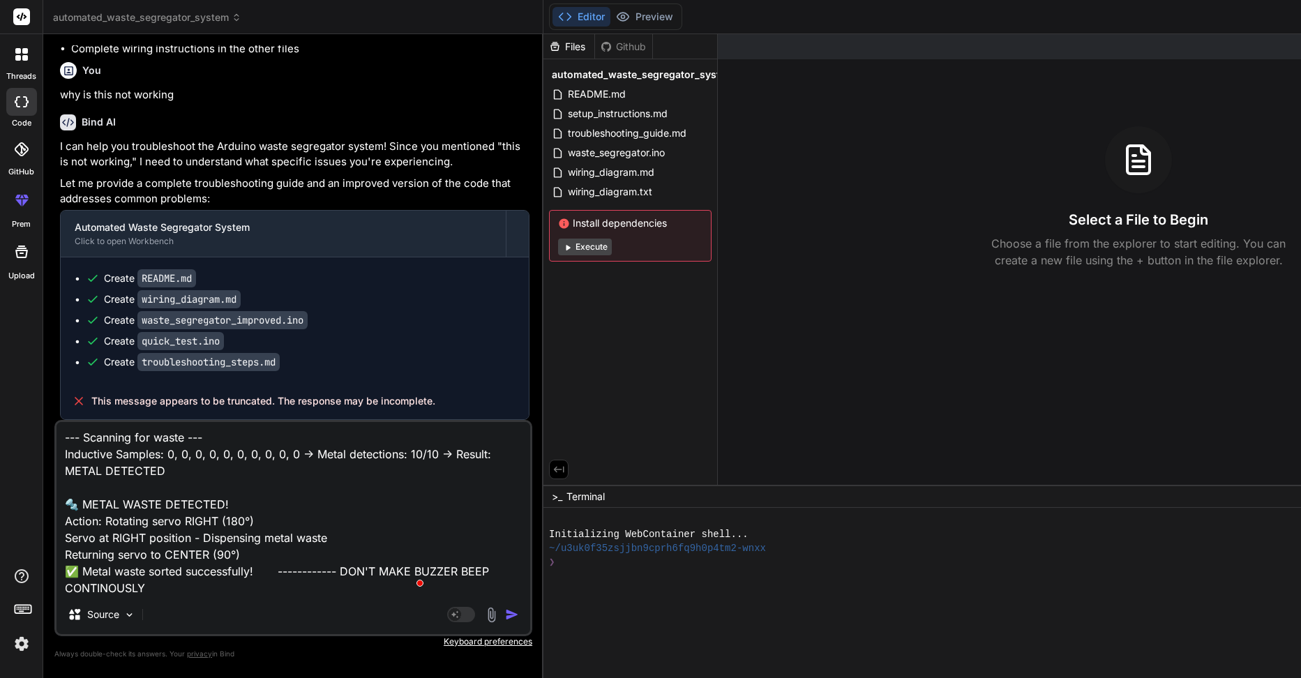
type textarea "x"
type textarea "Returning servo to CENTER (90°) ✅ Metal waste sorted successfully! Applying coo…"
type textarea "x"
type textarea "Returning servo to CENTER (90°) ✅ Metal waste sorted successfully! Applying coo…"
type textarea "x"
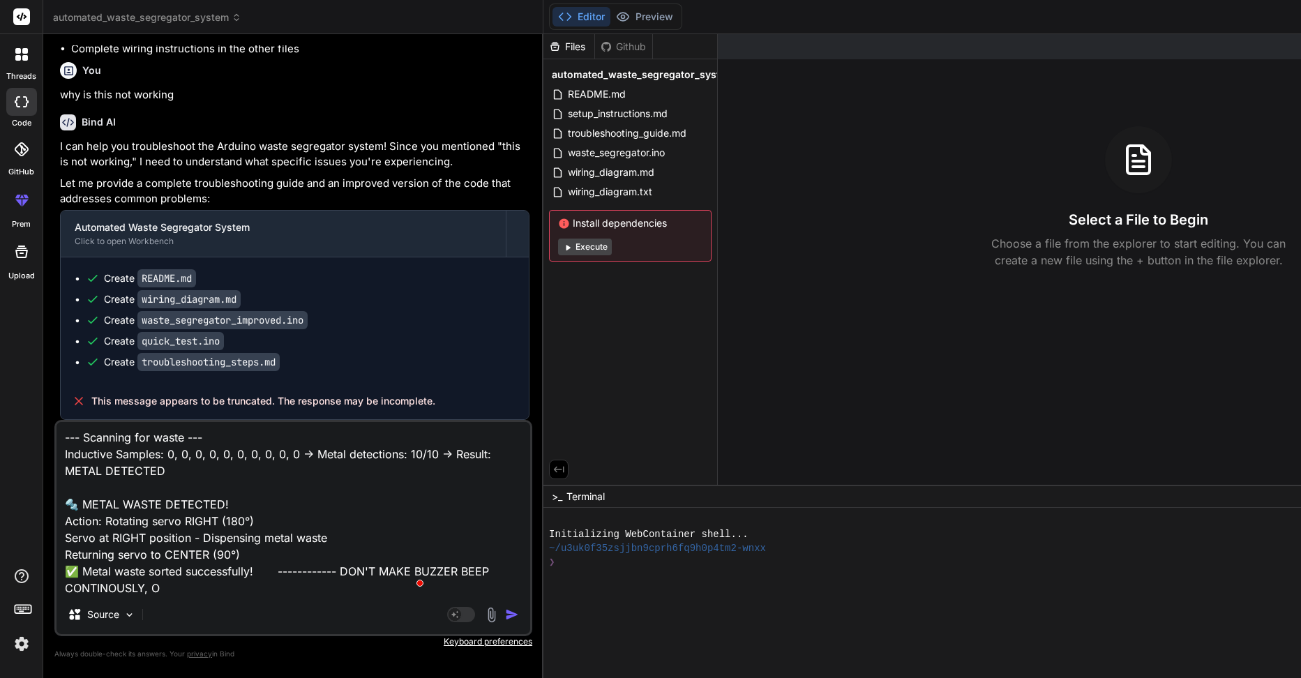
type textarea "Returning servo to CENTER (90°) ✅ Metal waste sorted successfully! Applying coo…"
type textarea "x"
type textarea "Returning servo to CENTER (90°) ✅ Metal waste sorted successfully! Applying coo…"
type textarea "x"
type textarea "Returning servo to CENTER (90°) ✅ Metal waste sorted successfully! Applying coo…"
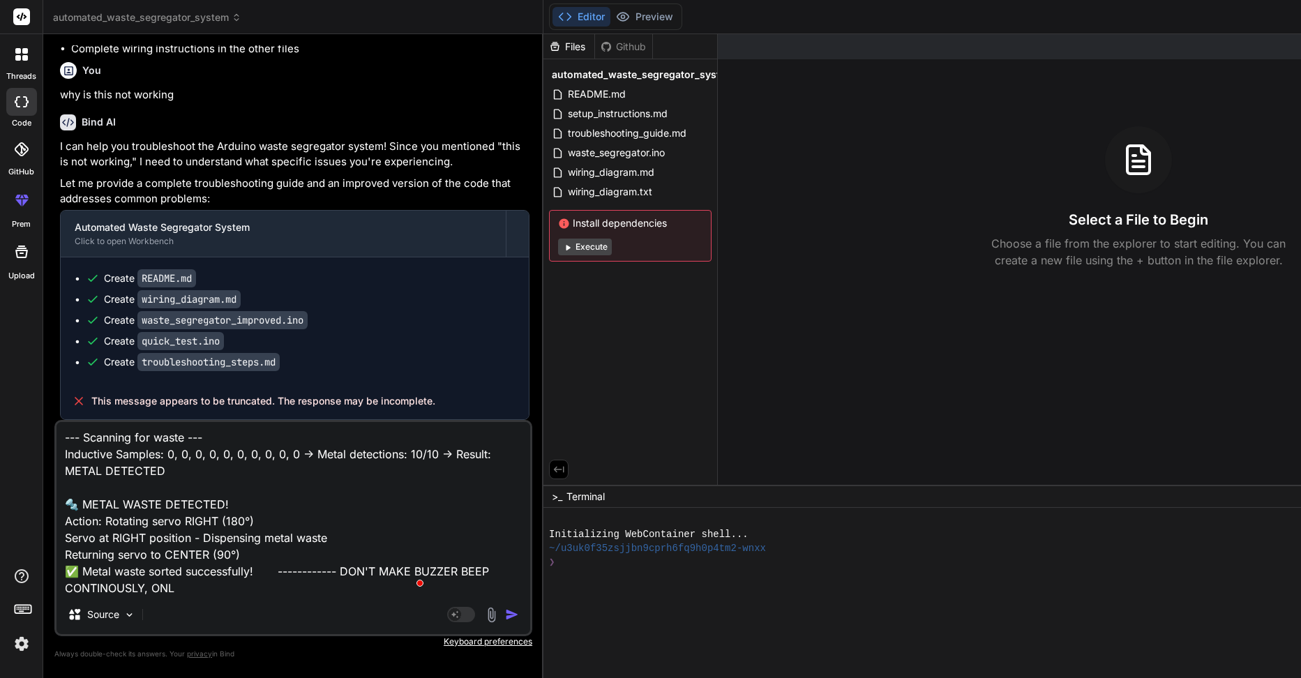
type textarea "x"
type textarea "Returning servo to CENTER (90°) ✅ Metal waste sorted successfully! Applying coo…"
type textarea "x"
type textarea "Returning servo to CENTER (90°) ✅ Metal waste sorted successfully! Applying coo…"
type textarea "x"
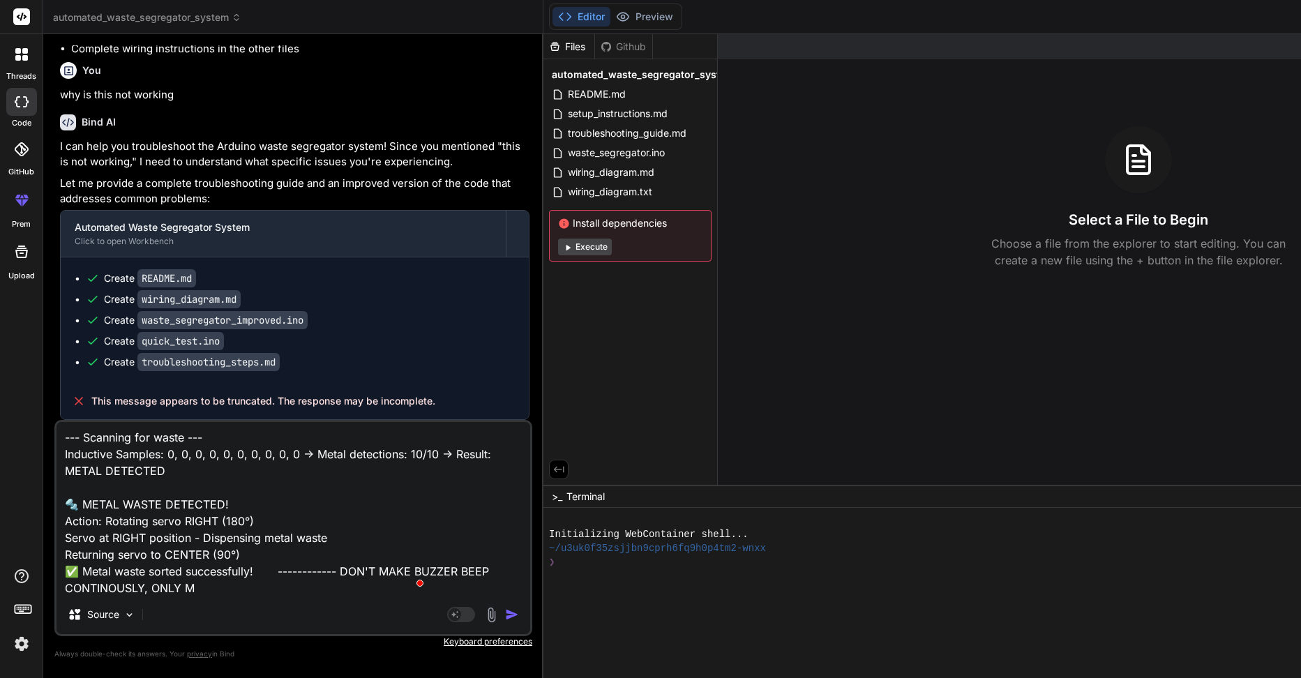
type textarea "Returning servo to CENTER (90°) ✅ Metal waste sorted successfully! Applying coo…"
type textarea "x"
type textarea "Returning servo to CENTER (90°) ✅ Metal waste sorted successfully! Applying coo…"
type textarea "x"
type textarea "Returning servo to CENTER (90°) ✅ Metal waste sorted successfully! Applying coo…"
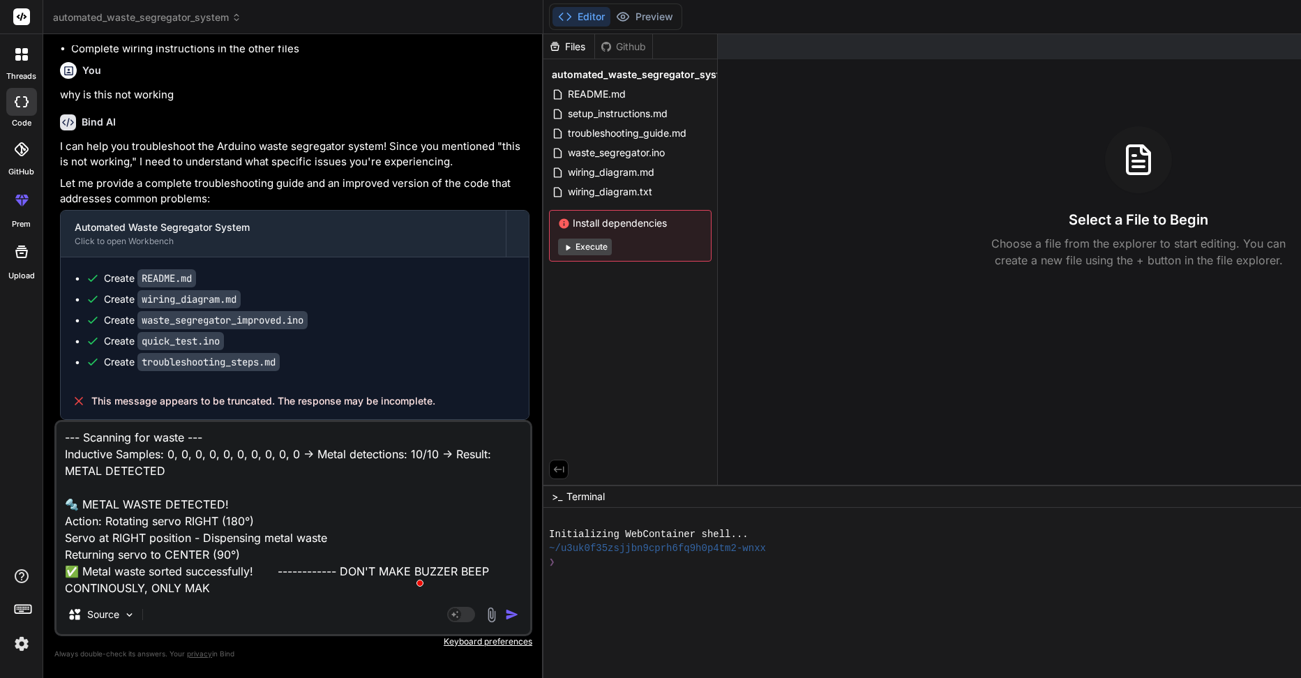
type textarea "x"
type textarea "Returning servo to CENTER (90°) ✅ Metal waste sorted successfully! Applying coo…"
type textarea "x"
type textarea "Returning servo to CENTER (90°) ✅ Metal waste sorted successfully! Applying coo…"
type textarea "x"
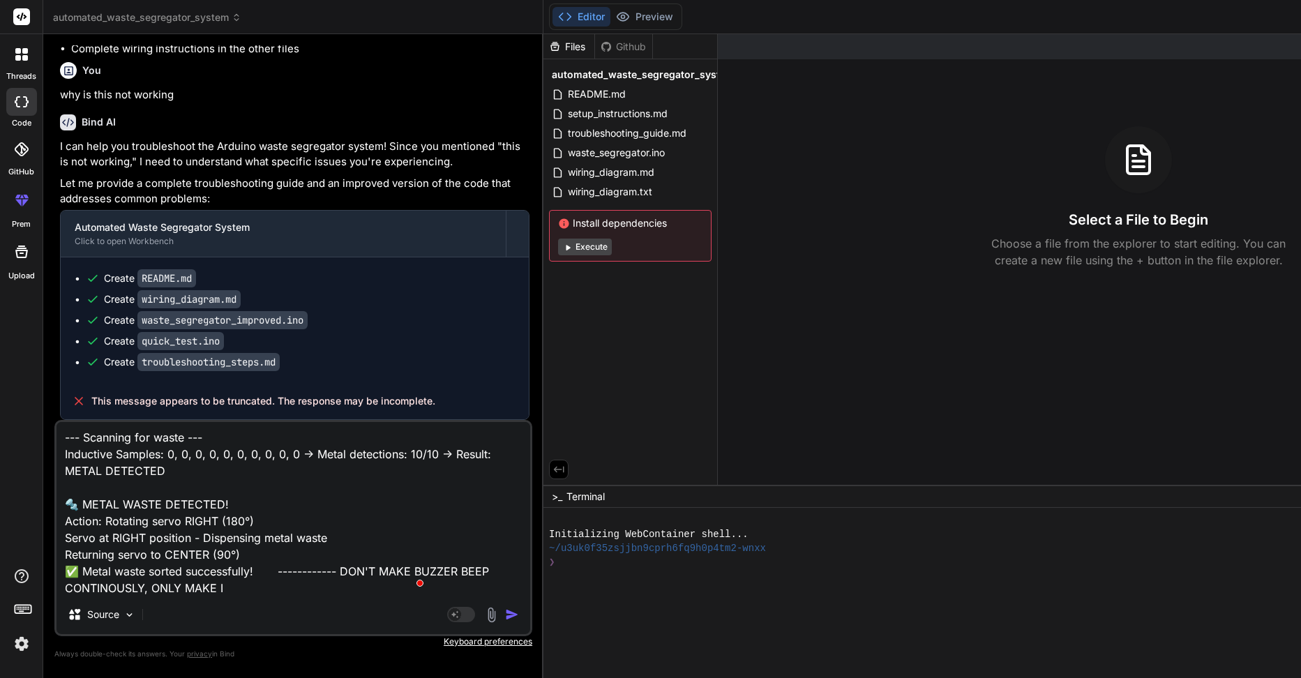
type textarea "Returning servo to CENTER (90°) ✅ Metal waste sorted successfully! Applying coo…"
type textarea "x"
type textarea "Returning servo to CENTER (90°) ✅ Metal waste sorted successfully! Applying coo…"
type textarea "x"
type textarea "Returning servo to CENTER (90°) ✅ Metal waste sorted successfully! Applying coo…"
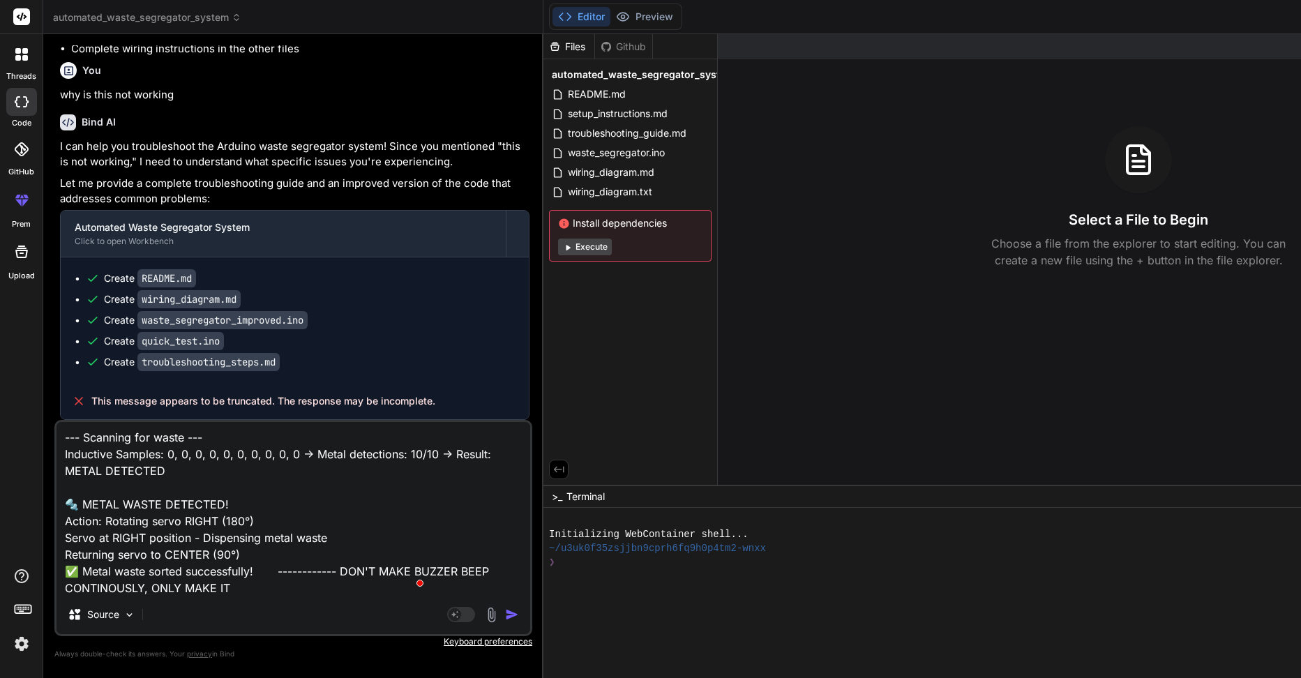
type textarea "x"
type textarea "Returning servo to CENTER (90°) ✅ Metal waste sorted successfully! Applying coo…"
type textarea "x"
type textarea "Returning servo to CENTER (90°) ✅ Metal waste sorted successfully! Applying coo…"
type textarea "x"
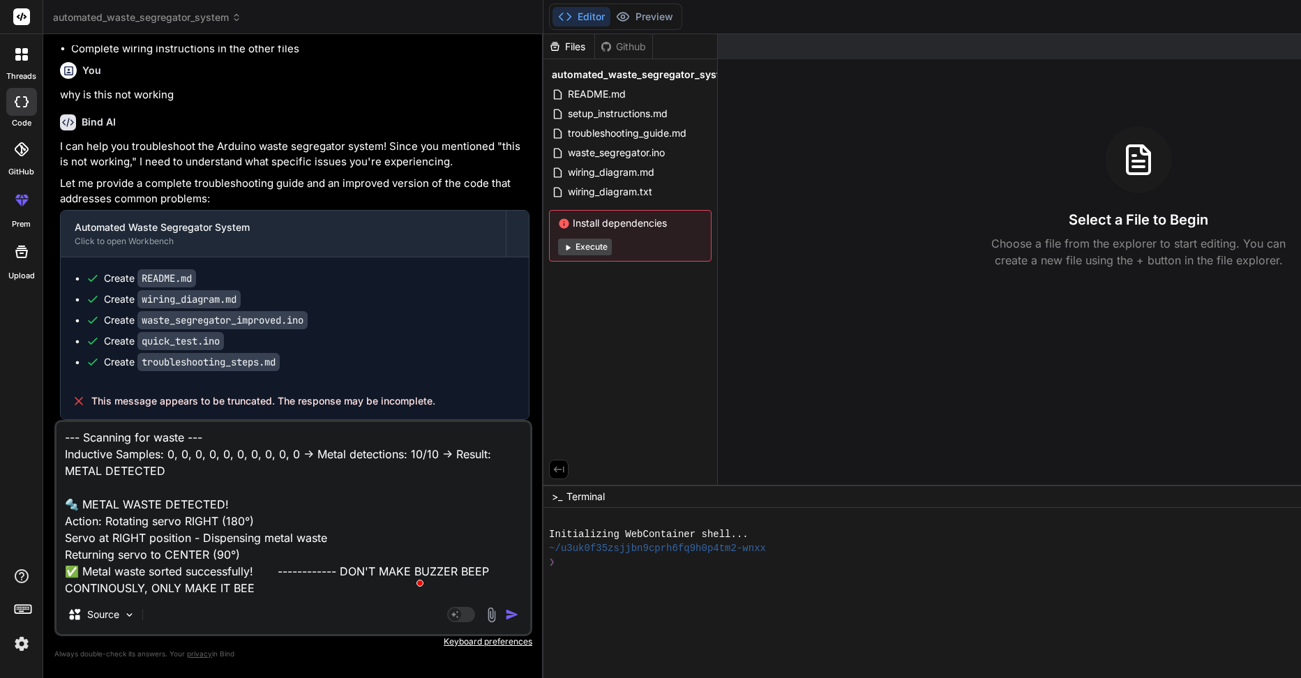
type textarea "Returning servo to CENTER (90°) ✅ Metal waste sorted successfully! Applying coo…"
type textarea "x"
type textarea "Returning servo to CENTER (90°) ✅ Metal waste sorted successfully! Applying coo…"
type textarea "x"
type textarea "Returning servo to CENTER (90°) ✅ Metal waste sorted successfully! Applying coo…"
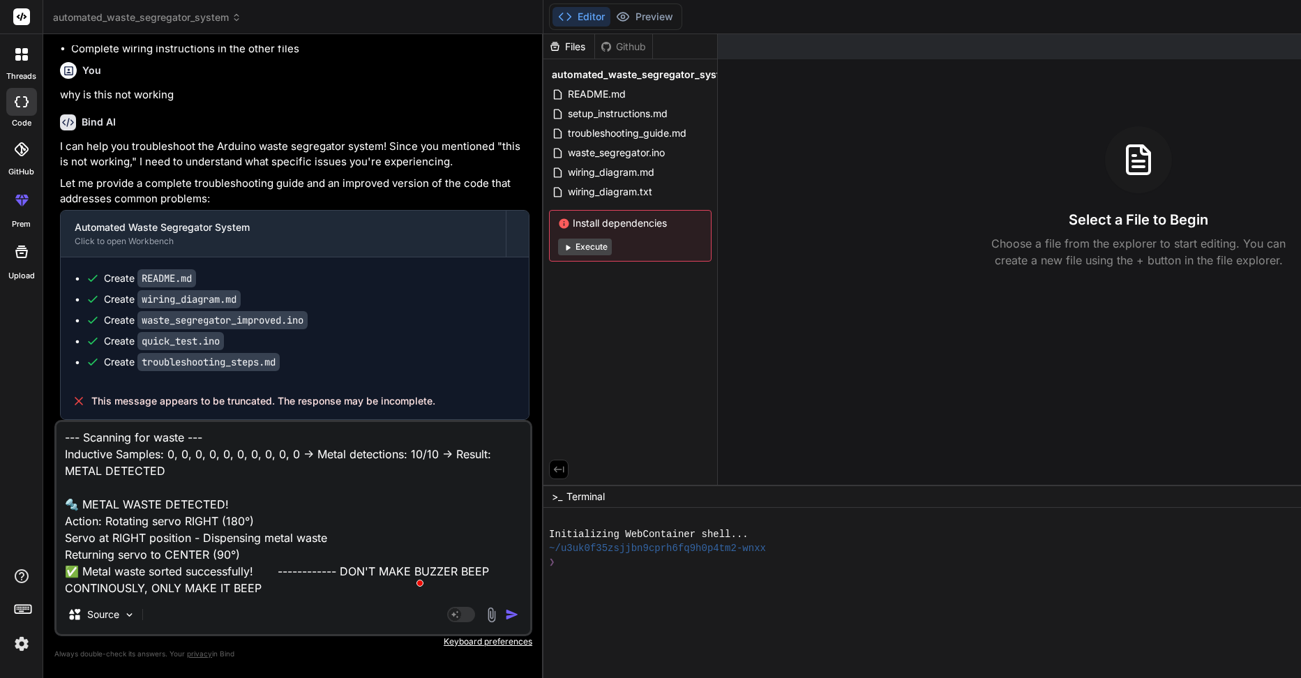
type textarea "x"
type textarea "Returning servo to CENTER (90°) ✅ Metal waste sorted successfully! Applying coo…"
type textarea "x"
type textarea "Returning servo to CENTER (90°) ✅ Metal waste sorted successfully! Applying coo…"
type textarea "x"
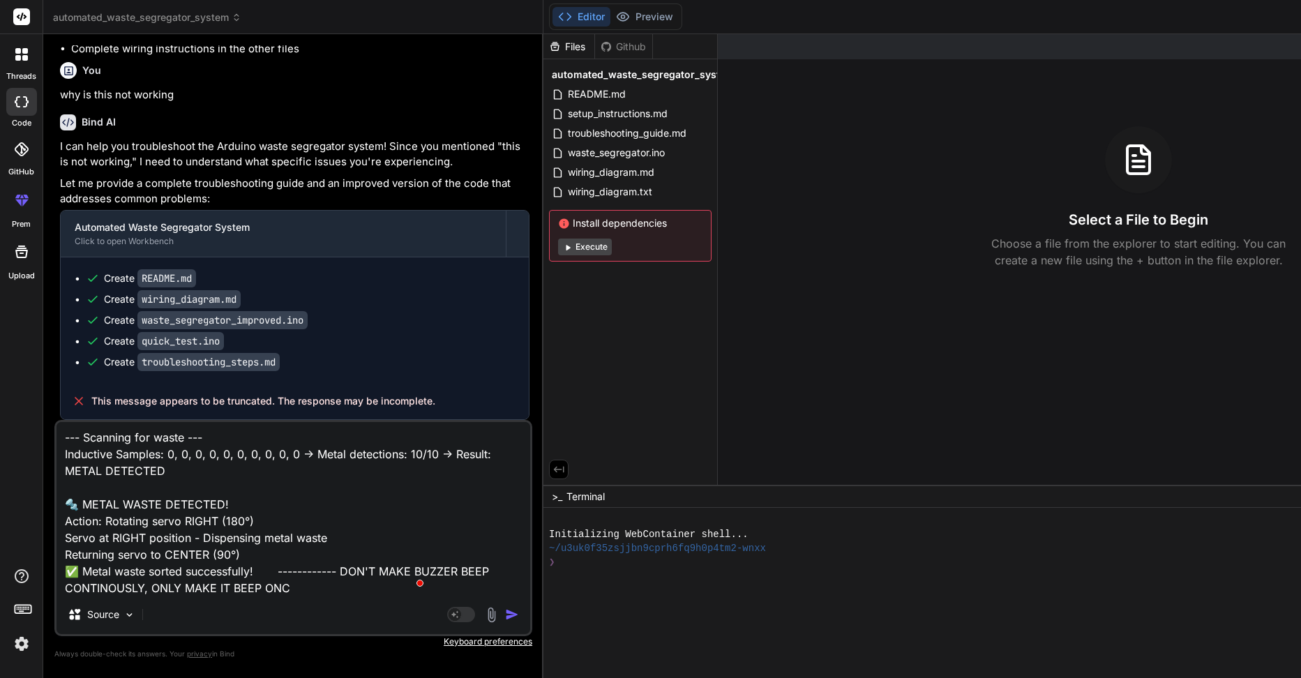
type textarea "Returning servo to CENTER (90°) ✅ Metal waste sorted successfully! Applying coo…"
type textarea "x"
type textarea "Returning servo to CENTER (90°) ✅ Metal waste sorted successfully! Applying coo…"
type textarea "x"
type textarea "Returning servo to CENTER (90°) ✅ Metal waste sorted successfully! Applying coo…"
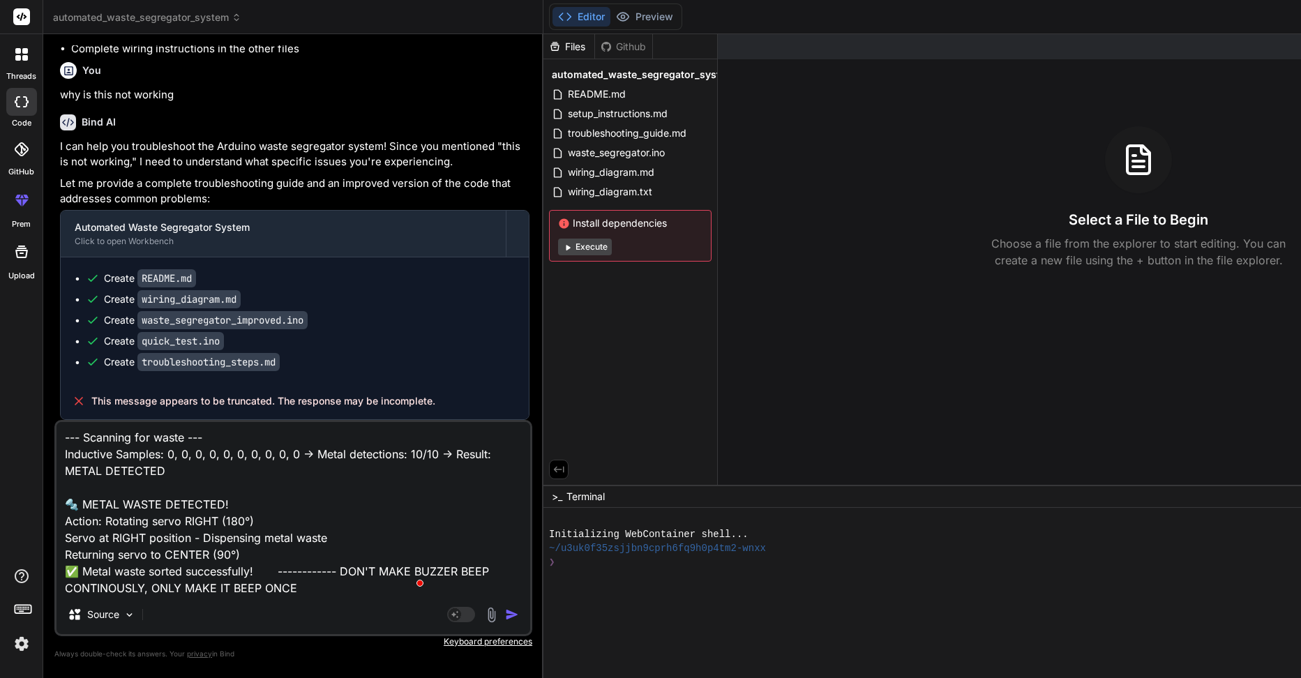
type textarea "x"
type textarea "Returning servo to CENTER (90°) ✅ Metal waste sorted successfully! Applying coo…"
type textarea "x"
type textarea "Returning servo to CENTER (90°) ✅ Metal waste sorted successfully! Applying coo…"
type textarea "x"
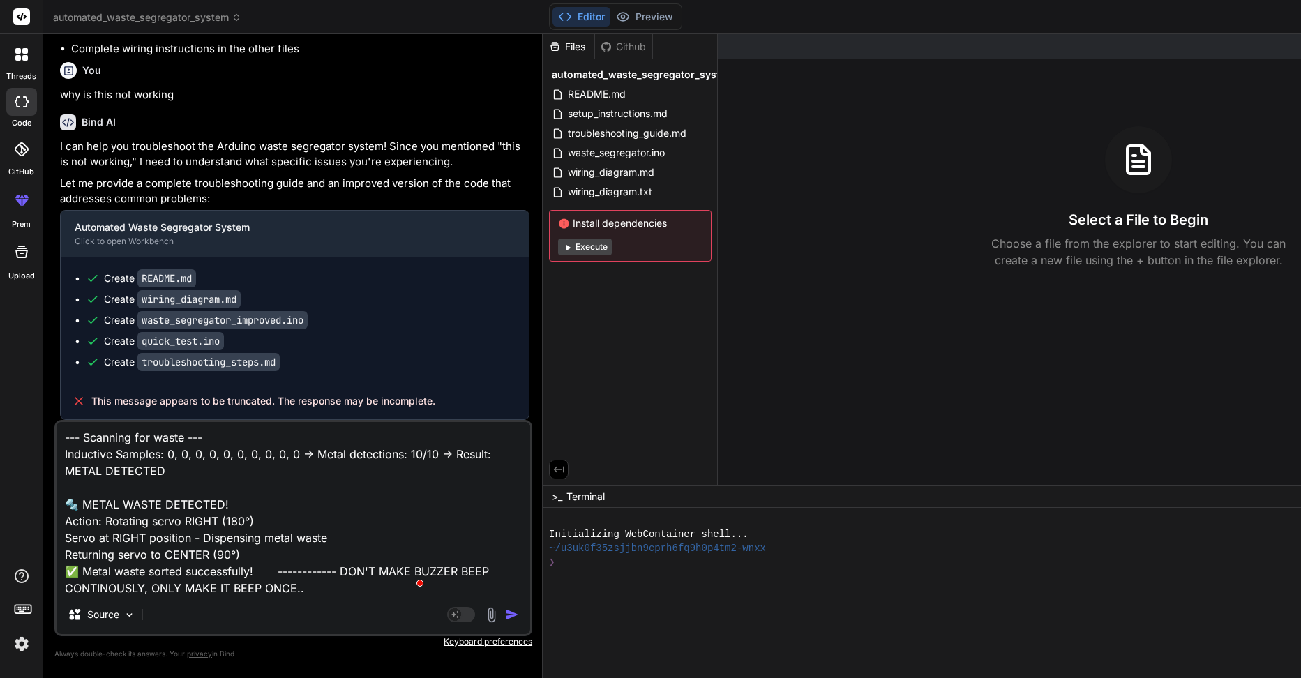
type textarea "Returning servo to CENTER (90°) ✅ Metal waste sorted successfully! Applying coo…"
type textarea "x"
type textarea "Returning servo to CENTER (90°) ✅ Metal waste sorted successfully! Applying coo…"
type textarea "x"
type textarea "Returning servo to CENTER (90°) ✅ Metal waste sorted successfully! Applying coo…"
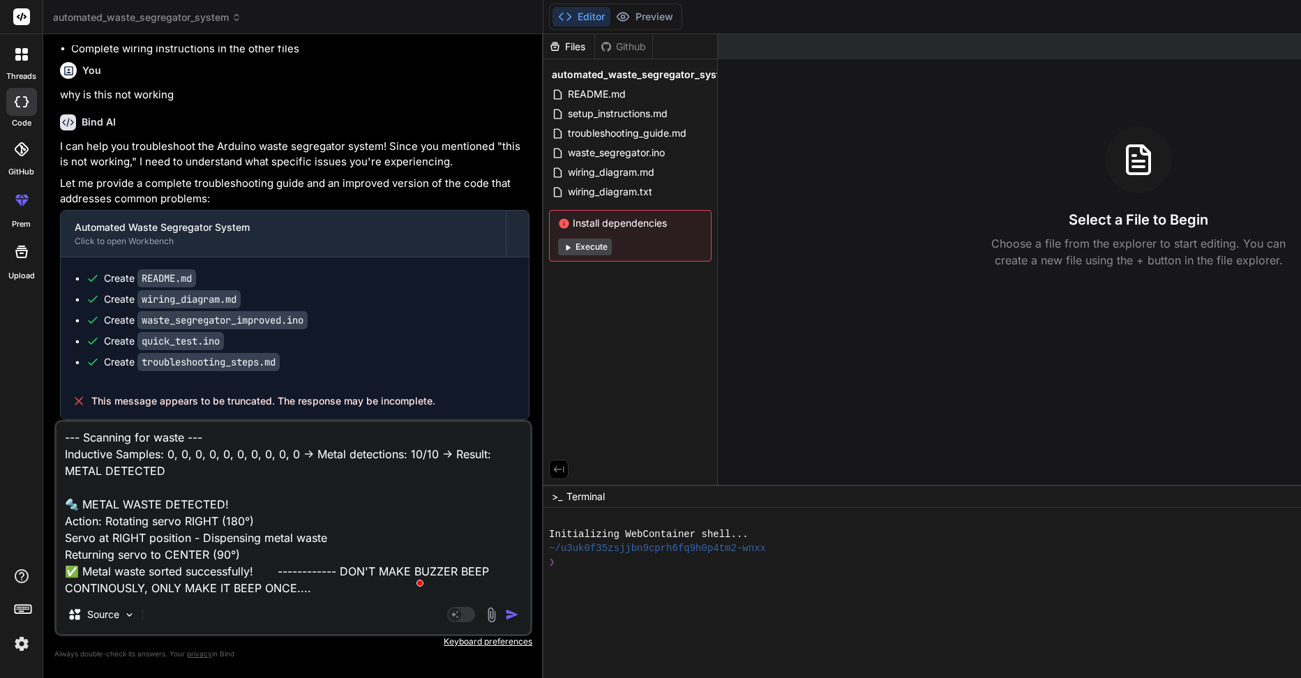
type textarea "x"
type textarea "Returning servo to CENTER (90°) ✅ Metal waste sorted successfully! Applying coo…"
type textarea "x"
type textarea "Returning servo to CENTER (90°) ✅ Metal waste sorted successfully! Applying coo…"
type textarea "x"
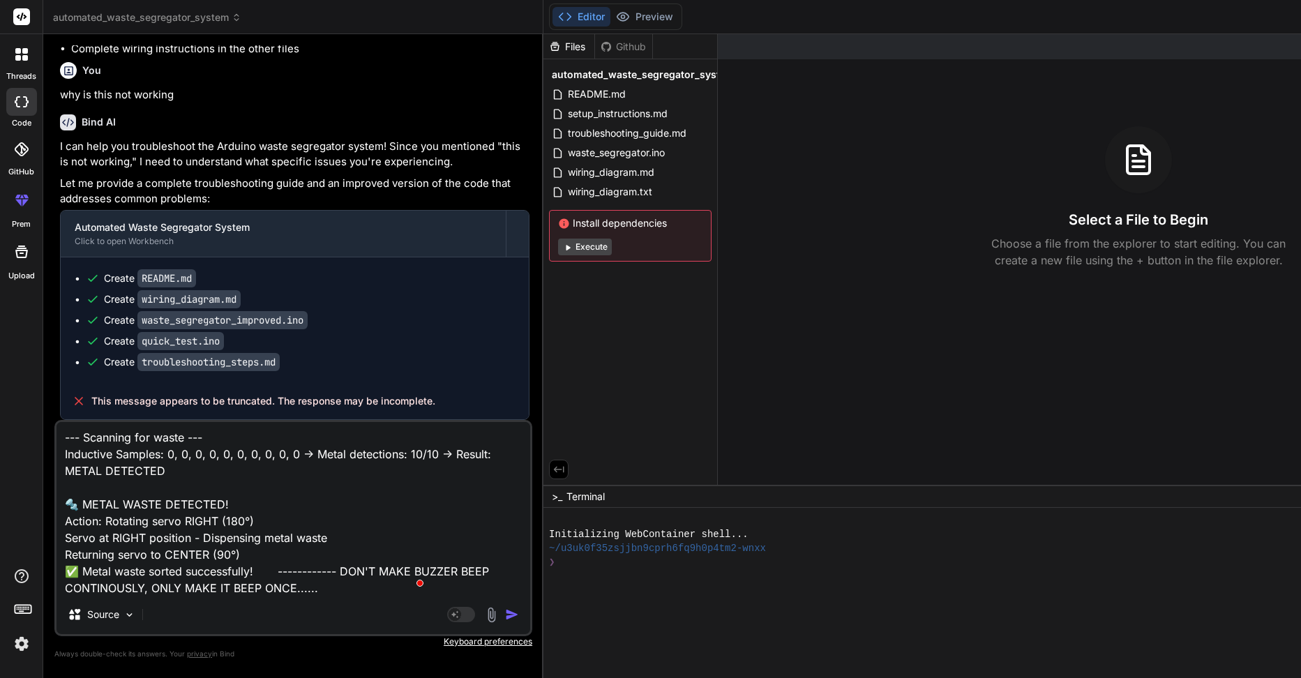
type textarea "Returning servo to CENTER (90°) ✅ Metal waste sorted successfully! Applying coo…"
type textarea "x"
type textarea "Returning servo to CENTER (90°) ✅ Metal waste sorted successfully! Applying coo…"
type textarea "x"
type textarea "Returning servo to CENTER (90°) ✅ Metal waste sorted successfully! Applying coo…"
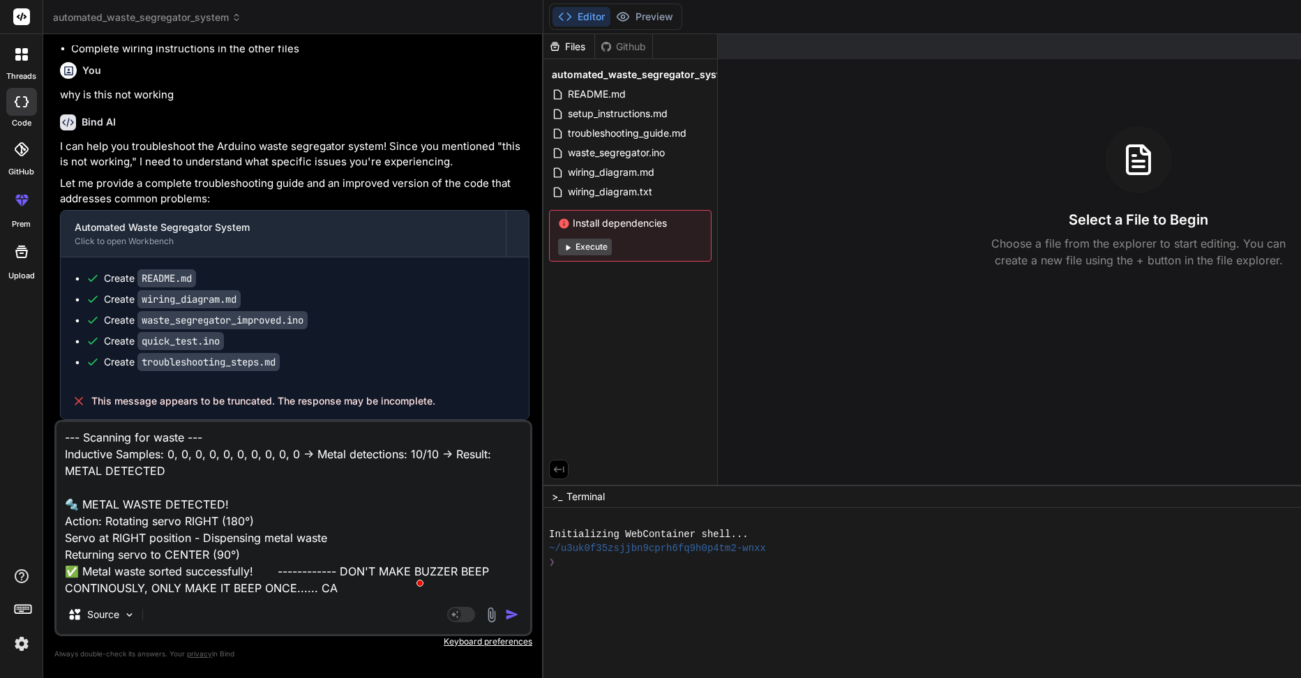
type textarea "x"
type textarea "Returning servo to CENTER (90°) ✅ Metal waste sorted successfully! Applying coo…"
type textarea "x"
type textarea "Returning servo to CENTER (90°) ✅ Metal waste sorted successfully! Applying coo…"
type textarea "x"
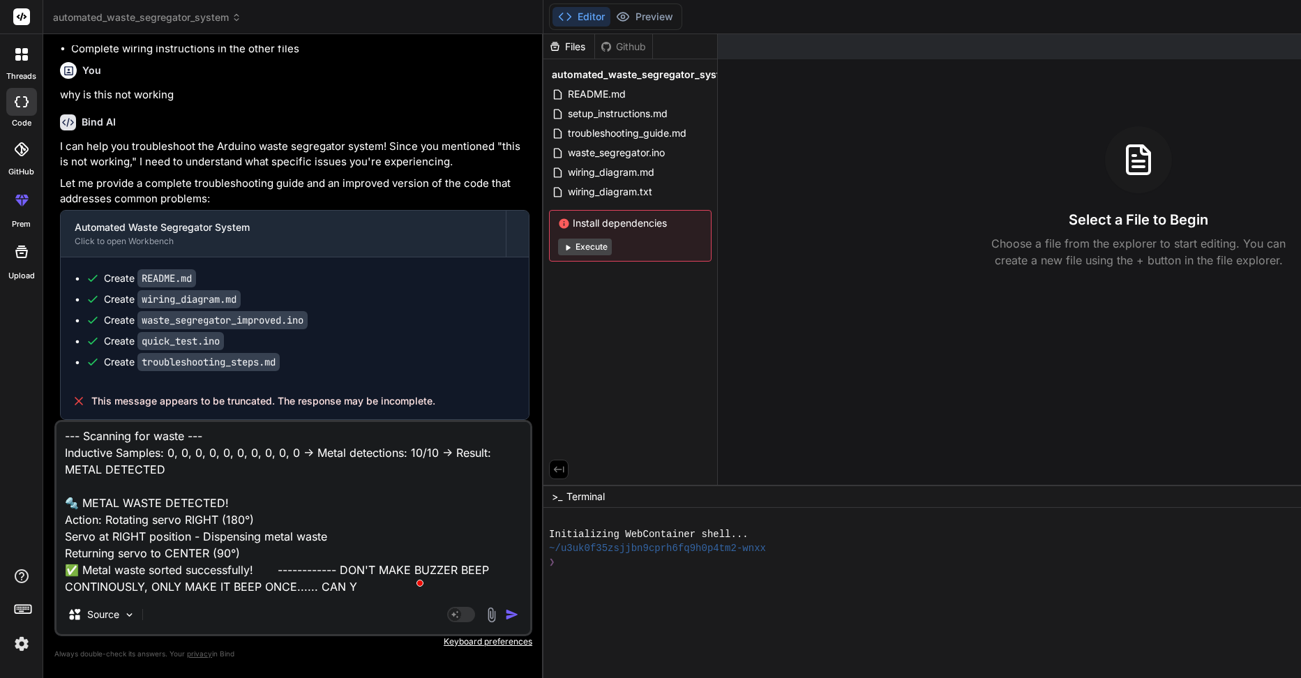
type textarea "Returning servo to CENTER (90°) ✅ Metal waste sorted successfully! Applying coo…"
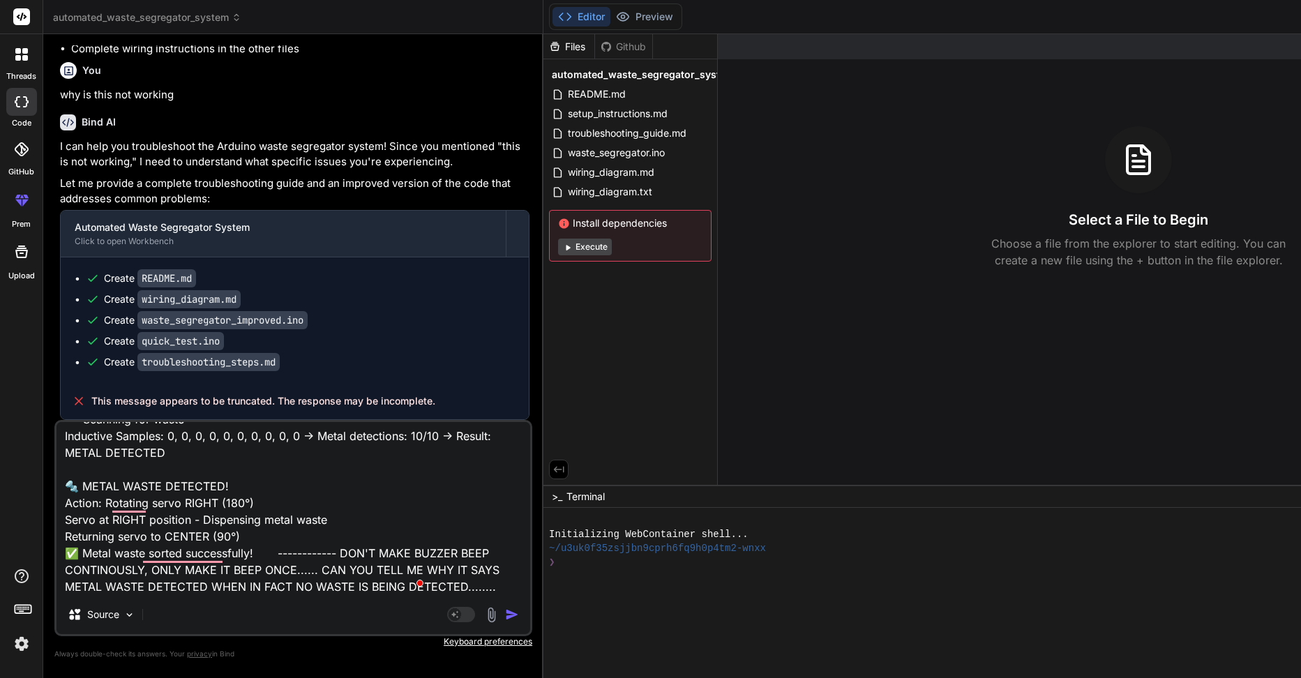
paste textarea "#include <Servo.h> // ========== PIN DEFINITIONS ========== const int INDUCTIVE…"
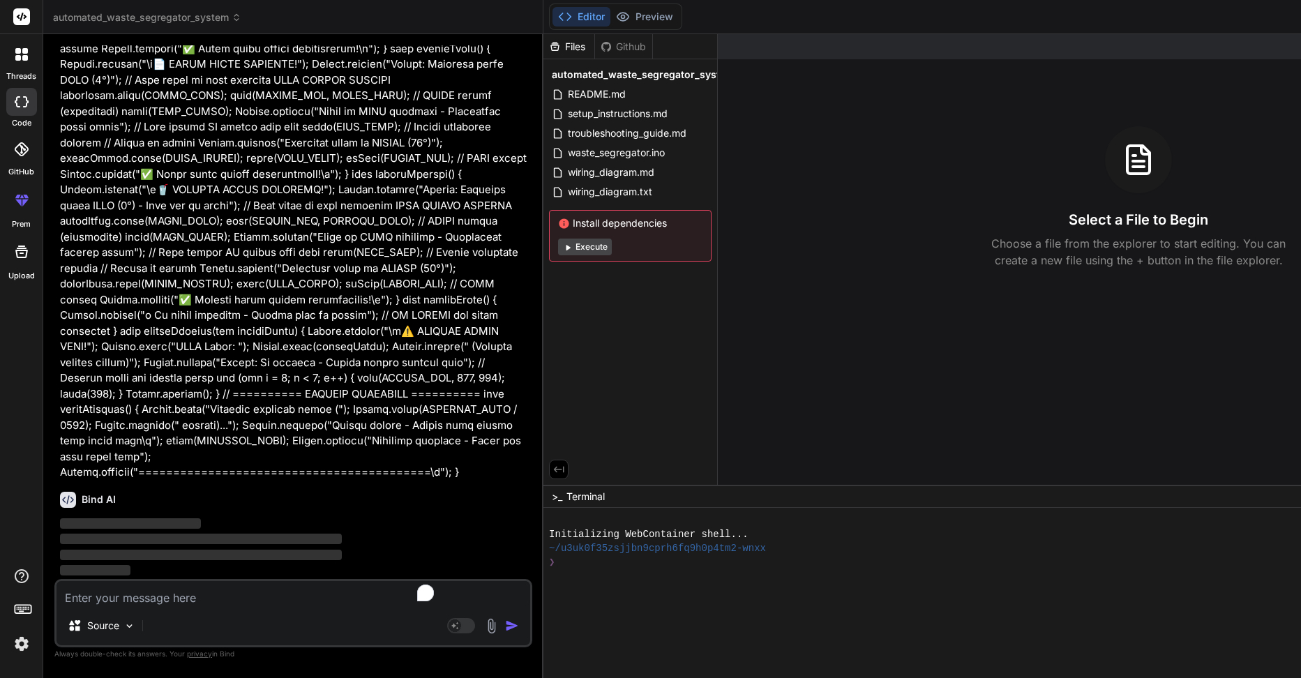
scroll to position [7594, 0]
